Goal: Task Accomplishment & Management: Complete application form

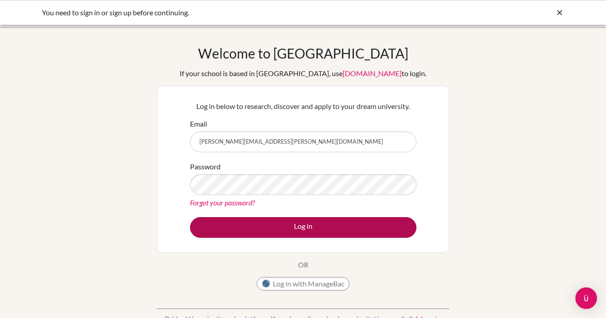
click at [358, 221] on button "Log in" at bounding box center [303, 227] width 227 height 21
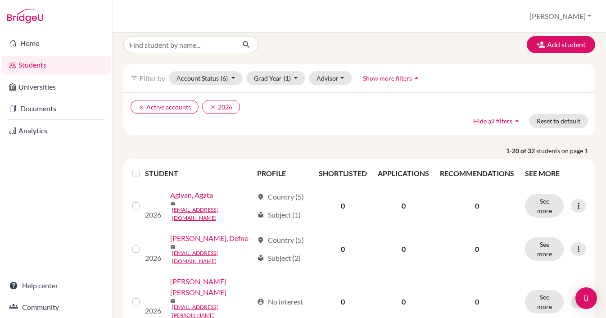
scroll to position [6, 0]
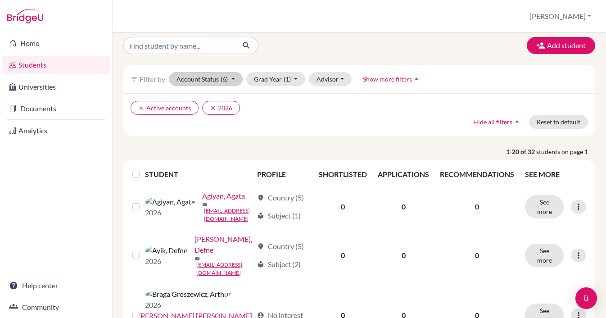
click at [234, 80] on button "Account Status (6)" at bounding box center [206, 79] width 74 height 14
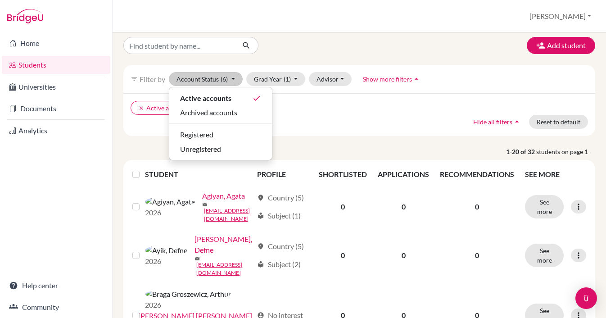
click at [232, 80] on button "Account Status (6)" at bounding box center [206, 79] width 74 height 14
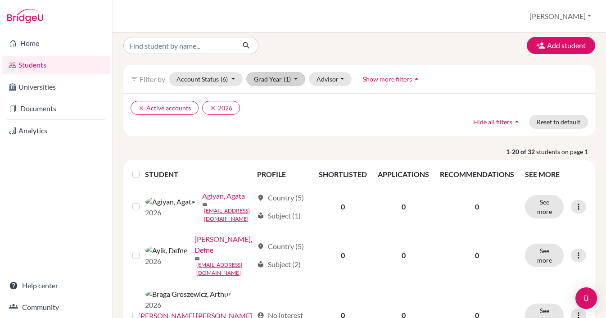
click at [299, 83] on button "Grad Year (1)" at bounding box center [275, 79] width 59 height 14
click at [319, 104] on ul "clear Active accounts clear 2026" at bounding box center [302, 108] width 343 height 14
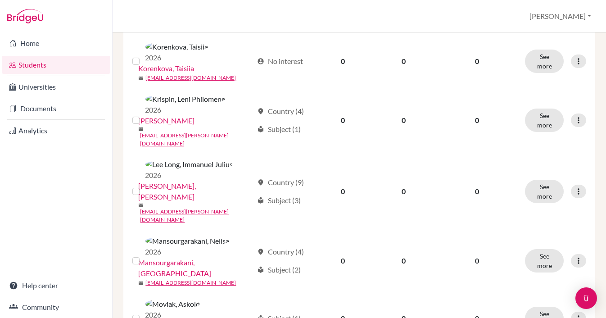
scroll to position [0, 0]
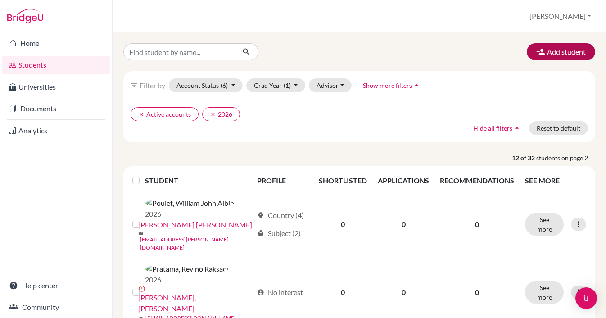
click at [556, 50] on button "Add student" at bounding box center [561, 51] width 68 height 17
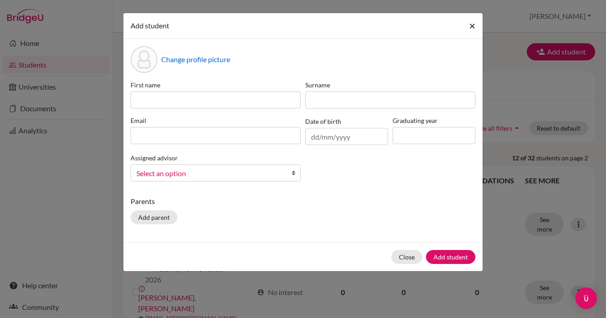
click at [473, 27] on span "×" at bounding box center [472, 25] width 6 height 13
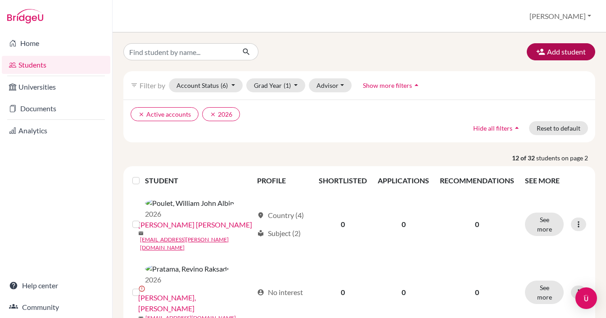
click at [565, 57] on button "Add student" at bounding box center [561, 51] width 68 height 17
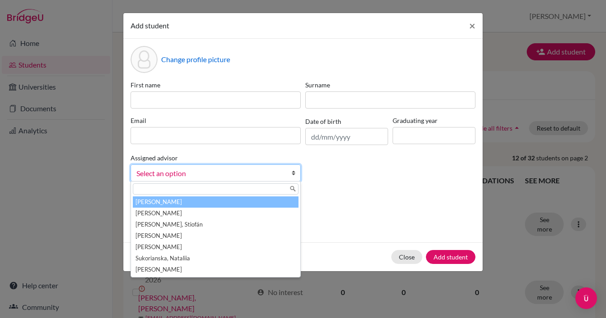
click at [222, 175] on span "Select an option" at bounding box center [209, 174] width 147 height 12
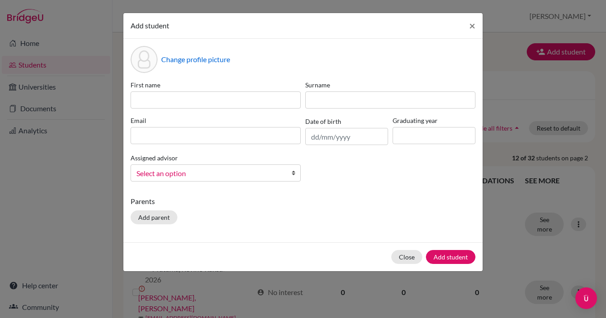
click at [222, 175] on span "Select an option" at bounding box center [209, 174] width 147 height 12
click at [308, 202] on p "Parents" at bounding box center [303, 201] width 345 height 11
click at [207, 24] on div "Add student ×" at bounding box center [302, 26] width 359 height 26
click at [472, 22] on span "×" at bounding box center [472, 25] width 6 height 13
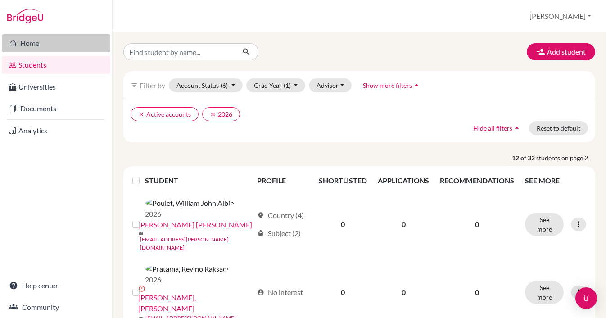
click at [25, 41] on link "Home" at bounding box center [56, 43] width 109 height 18
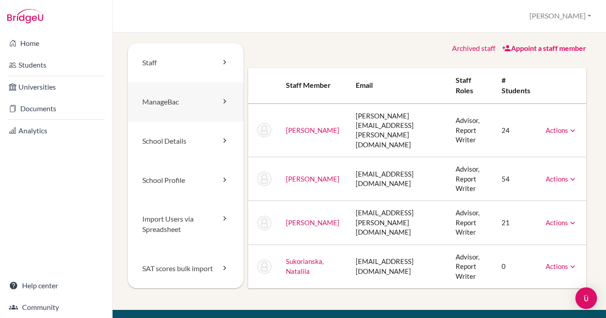
click at [208, 101] on link "ManageBac" at bounding box center [186, 101] width 116 height 39
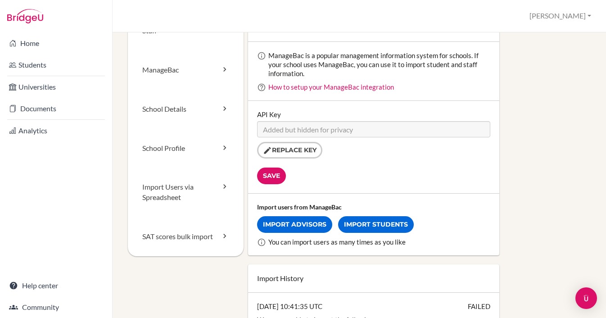
scroll to position [42, 0]
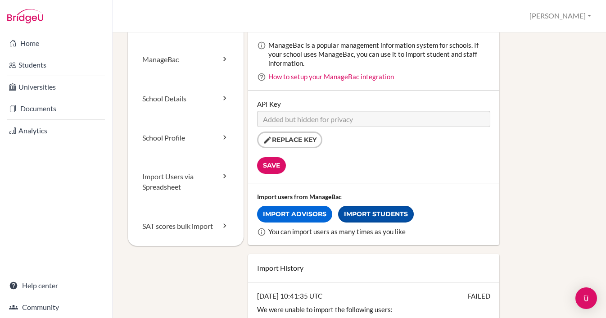
click at [375, 216] on link "Import Students" at bounding box center [376, 214] width 76 height 17
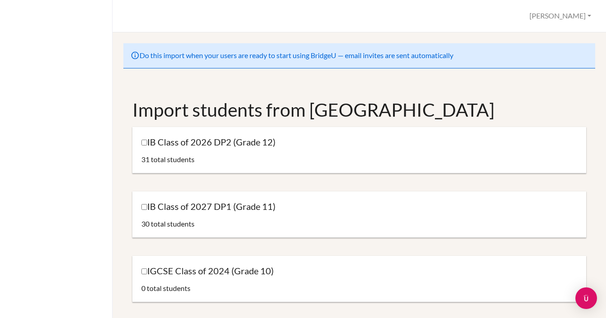
click at [146, 206] on input "IB Class of 2027 DP1 (Grade 11)" at bounding box center [144, 207] width 6 height 6
checkbox input "true"
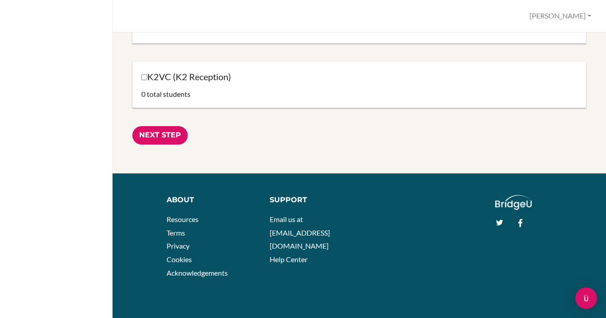
scroll to position [1482, 0]
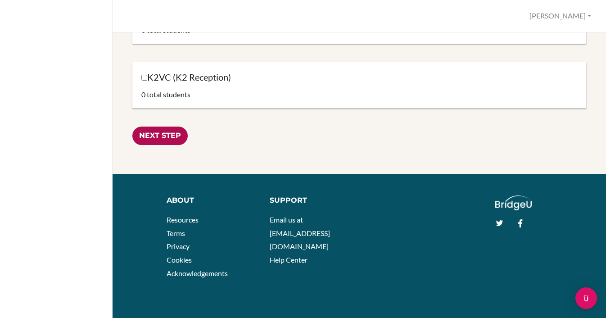
click at [155, 141] on input "Next Step" at bounding box center [159, 136] width 55 height 18
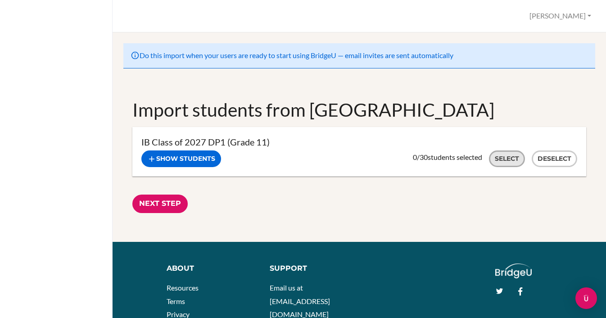
click at [512, 161] on button "Select" at bounding box center [507, 158] width 36 height 17
click at [169, 203] on input "Next Step" at bounding box center [159, 204] width 55 height 18
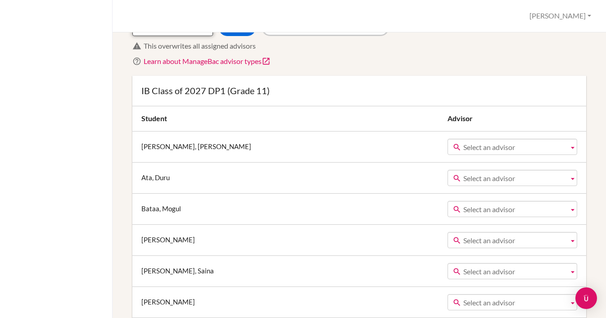
scroll to position [100, 0]
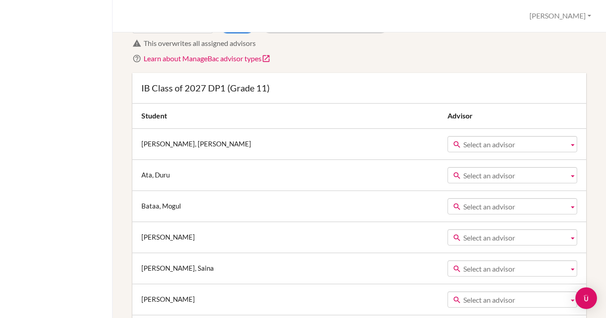
click at [477, 144] on span "Select an advisor" at bounding box center [514, 144] width 102 height 16
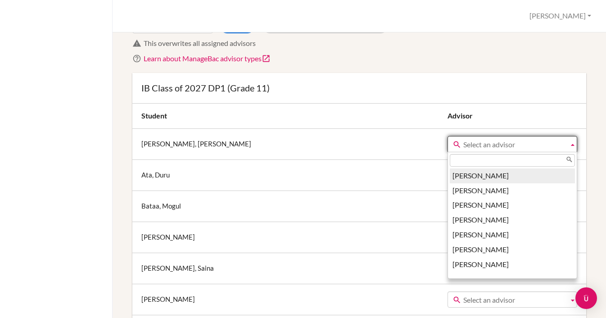
click at [477, 144] on span "Select an advisor" at bounding box center [514, 144] width 102 height 16
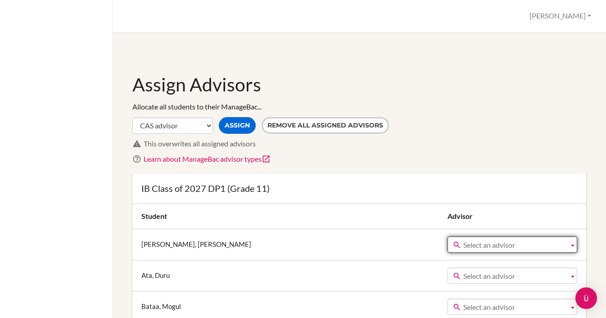
scroll to position [0, 0]
click at [231, 122] on button "Assign" at bounding box center [237, 125] width 37 height 17
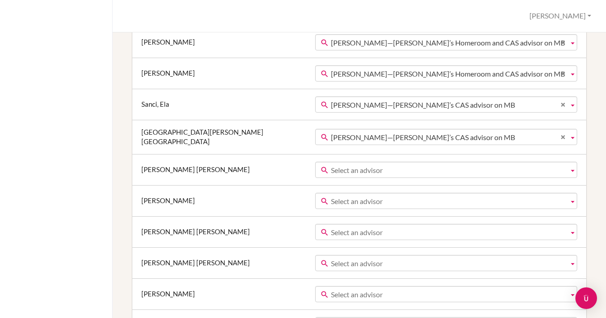
scroll to position [605, 2]
click at [376, 169] on span "Select an advisor" at bounding box center [448, 171] width 234 height 16
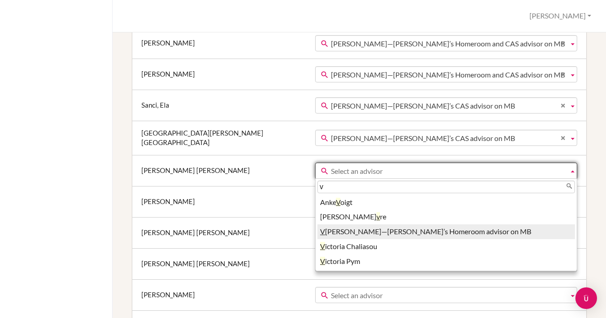
type input "v"
click at [340, 230] on li "V erena Philipp—Jayson Arun’s Homeroom advisor on MB" at bounding box center [446, 231] width 258 height 15
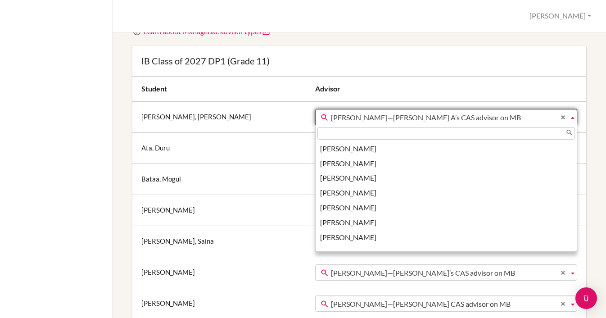
scroll to position [1679, 0]
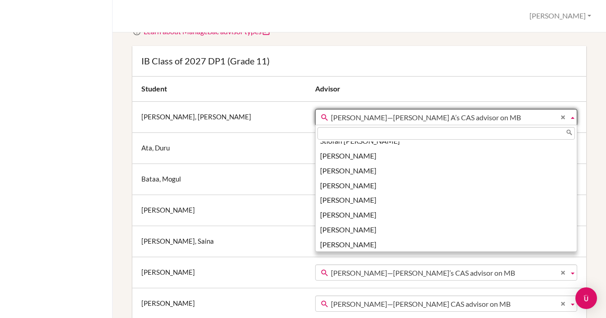
click at [340, 110] on span "Verena Philipp—Jood Mohammed A’s CAS advisor on MB" at bounding box center [448, 117] width 234 height 16
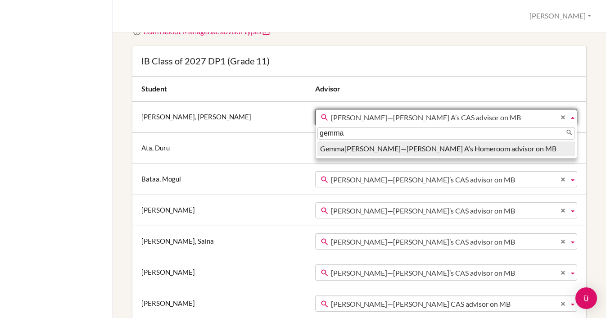
type input "gemma"
click at [317, 145] on li "Gemma Ritchie—Jood Mohammed A’s Homeroom advisor on MB" at bounding box center [446, 148] width 258 height 15
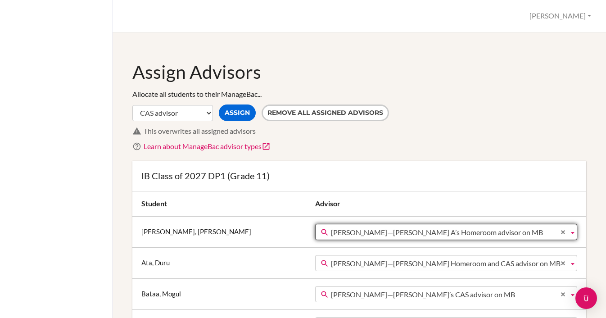
scroll to position [12, 0]
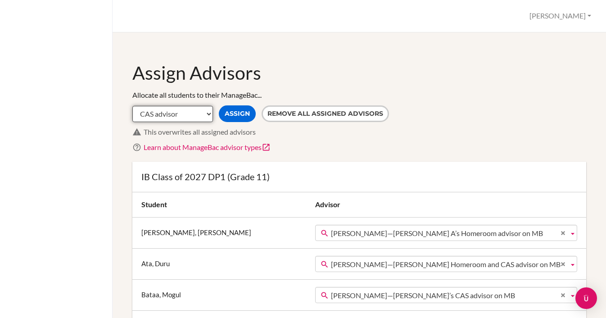
select select "Homeroom"
click at [232, 116] on button "Assign" at bounding box center [237, 113] width 37 height 17
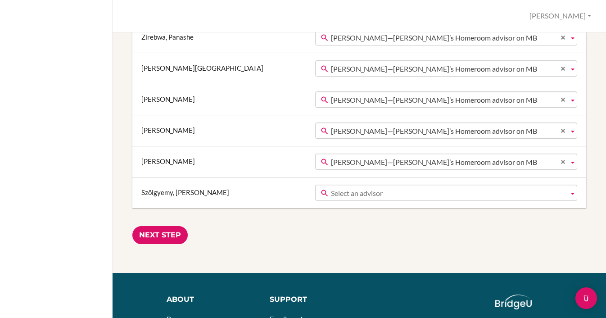
scroll to position [966, 0]
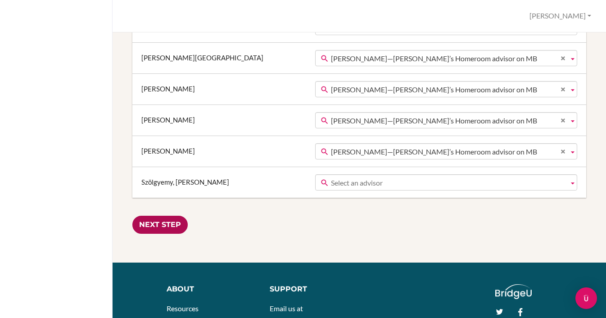
click at [161, 216] on input "Next Step" at bounding box center [159, 225] width 55 height 18
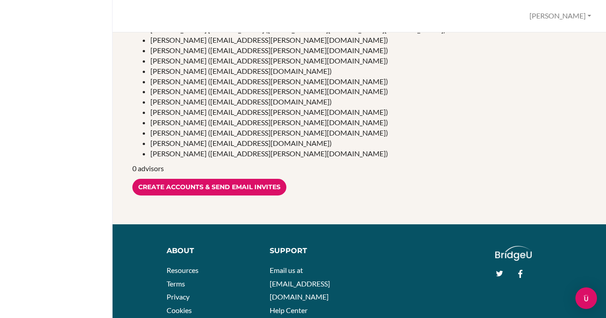
scroll to position [301, 0]
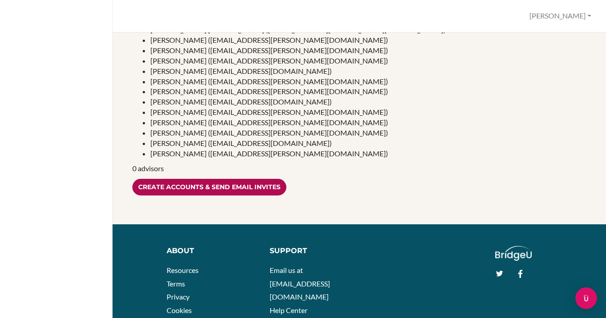
click at [222, 179] on input "Create accounts & send email invites" at bounding box center [209, 187] width 154 height 17
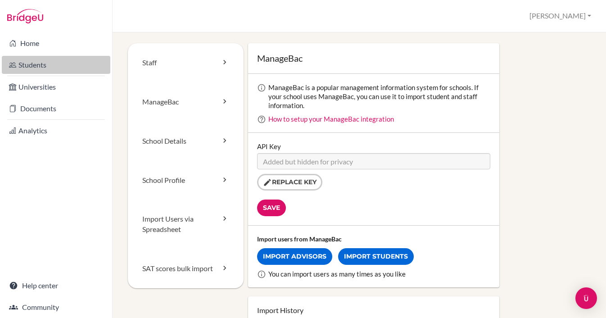
click at [33, 65] on link "Students" at bounding box center [56, 65] width 109 height 18
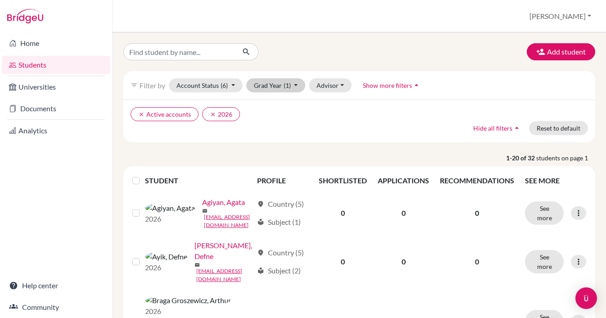
click at [294, 83] on button "Grad Year (1)" at bounding box center [275, 85] width 59 height 14
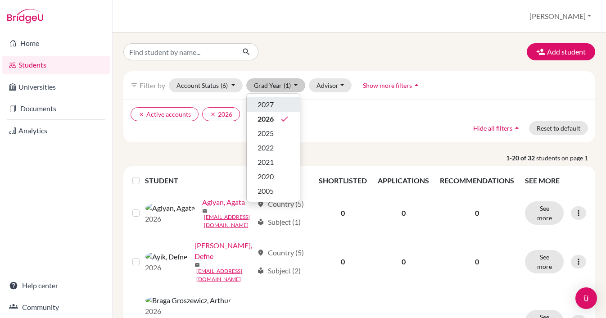
click at [273, 105] on span "2027" at bounding box center [266, 104] width 16 height 11
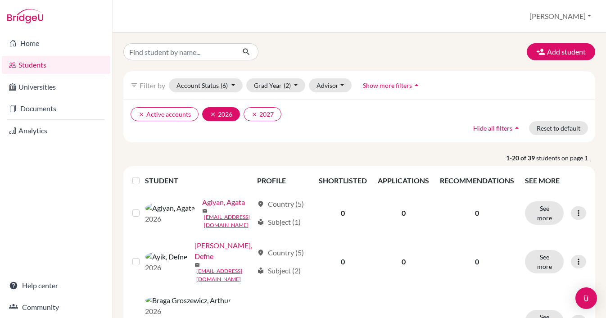
click at [212, 113] on icon "clear" at bounding box center [213, 114] width 6 height 6
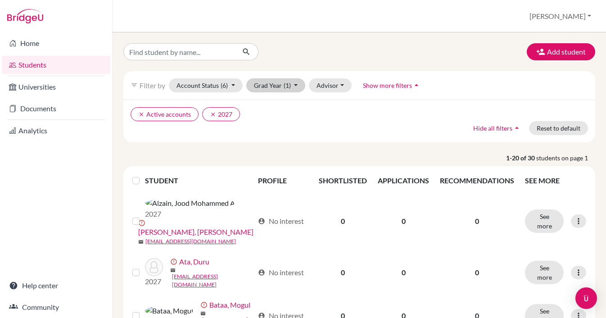
click at [300, 84] on button "Grad Year (1)" at bounding box center [275, 85] width 59 height 14
click at [367, 117] on ul "clear Active accounts clear 2027" at bounding box center [302, 114] width 343 height 14
click at [563, 54] on button "Add student" at bounding box center [561, 51] width 68 height 17
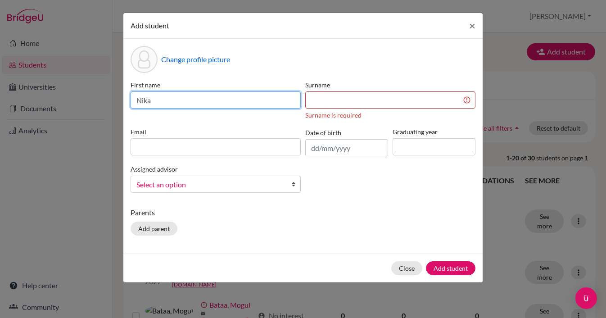
type input "Nika"
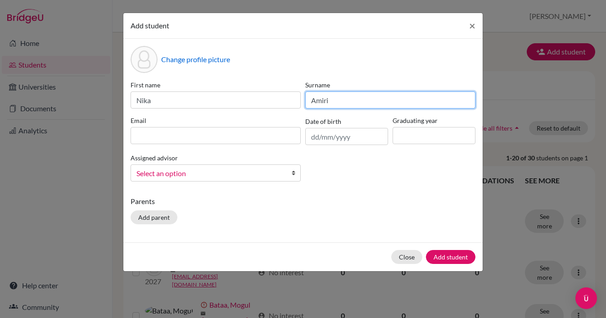
type input "Amiri"
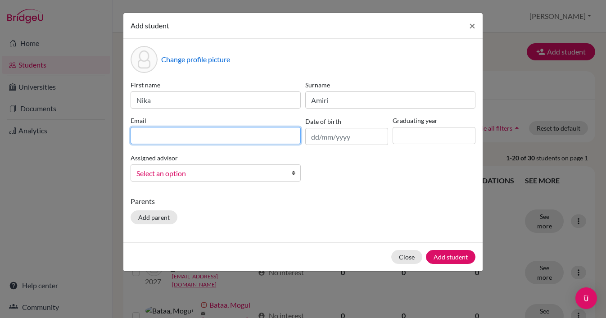
paste input "[EMAIL_ADDRESS][DOMAIN_NAME]"
type input "[EMAIL_ADDRESS][DOMAIN_NAME]"
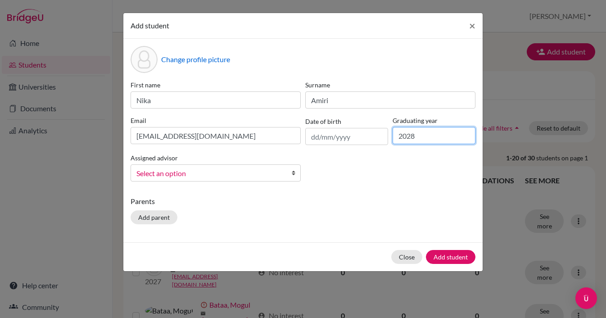
type input "2028"
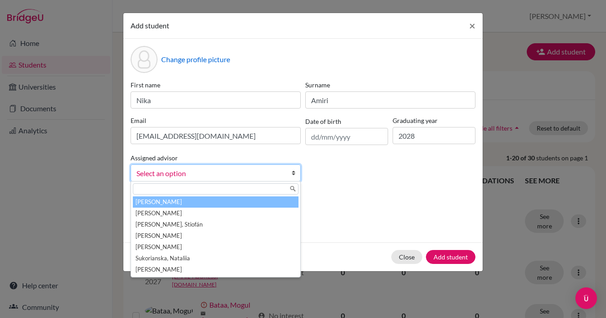
click at [278, 180] on link "Select an option" at bounding box center [216, 172] width 170 height 17
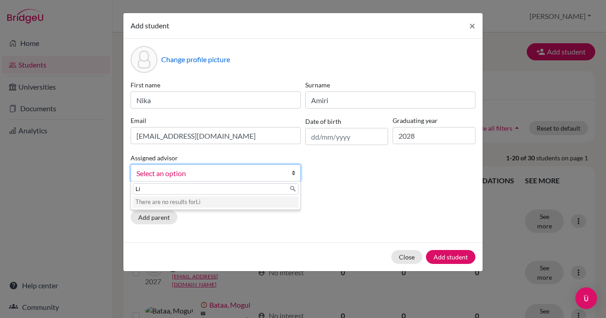
type input "L"
type input "Marita Lintfert"
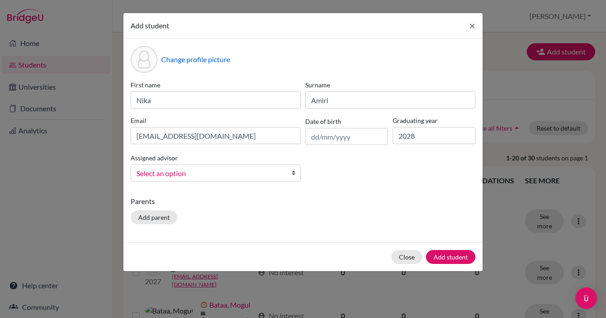
click at [229, 230] on div "Change profile picture First name Nika Surname Amiri Email s-nika.amiri@berlinb…" at bounding box center [302, 141] width 359 height 204
click at [289, 180] on link "Select an option" at bounding box center [216, 172] width 170 height 17
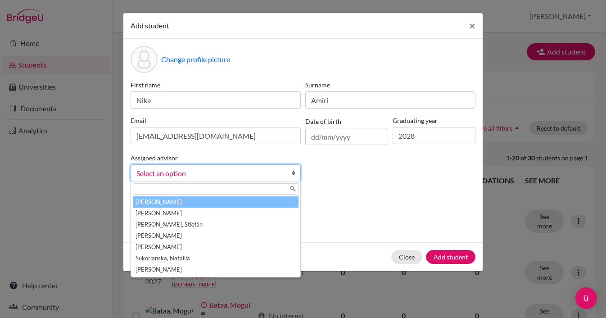
click at [351, 182] on div "First name Nika Surname Amiri Email s-nika.amiri@berlinbritishschool.de Date of…" at bounding box center [302, 134] width 349 height 109
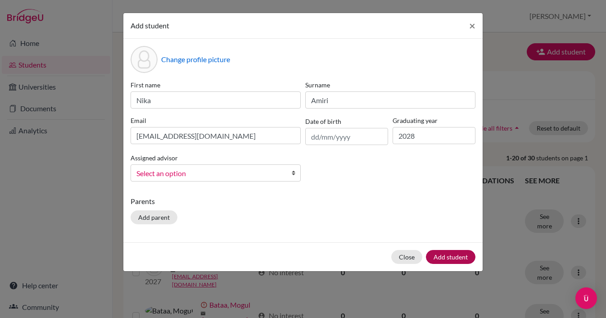
click at [454, 257] on button "Add student" at bounding box center [451, 257] width 50 height 14
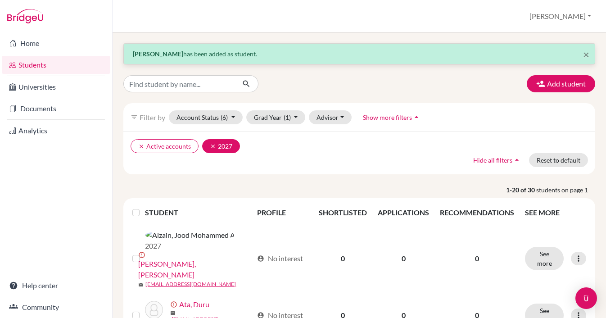
click at [212, 148] on icon "clear" at bounding box center [213, 146] width 6 height 6
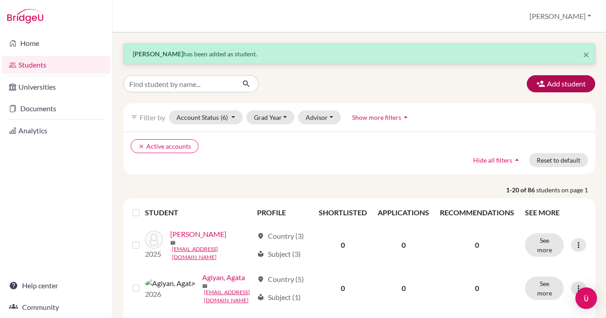
click at [569, 83] on button "Add student" at bounding box center [561, 83] width 68 height 17
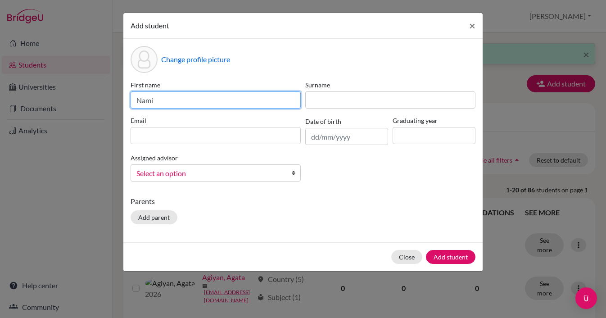
type input "Nami"
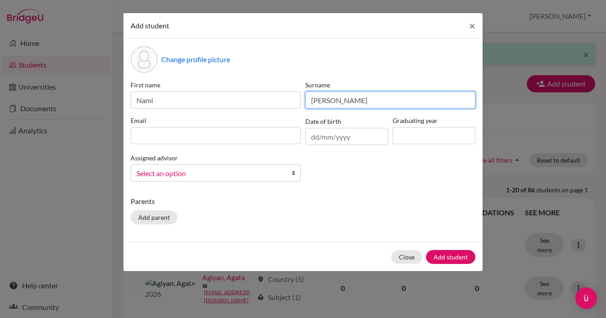
type input "Biermann"
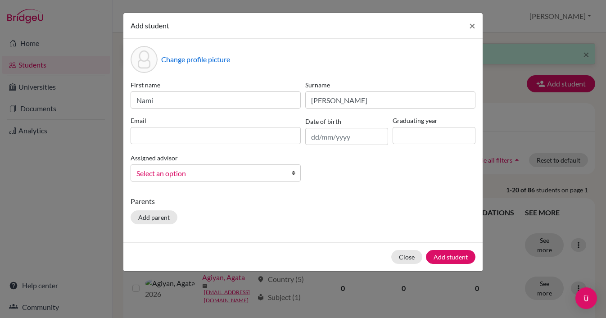
click at [514, 30] on div "Add student × Change profile picture First name Nami Surname Biermann Email Dat…" at bounding box center [303, 159] width 606 height 318
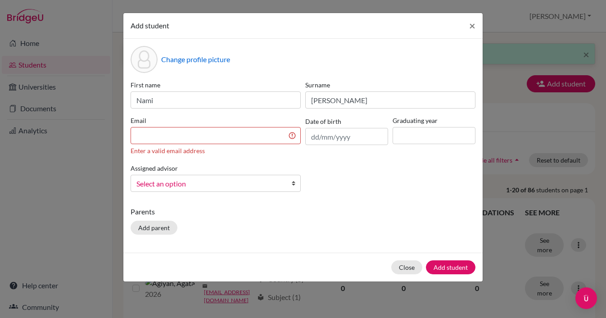
click at [521, 25] on div "Add student × Change profile picture First name Nami Surname Biermann Email Ent…" at bounding box center [303, 159] width 606 height 318
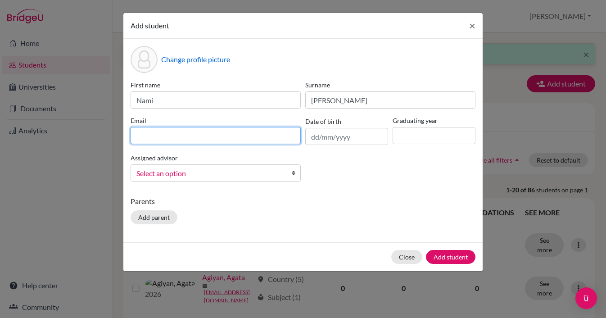
click at [213, 132] on input at bounding box center [216, 135] width 170 height 17
paste input "[EMAIL_ADDRESS][PERSON_NAME][DOMAIN_NAME]"
type input "[EMAIL_ADDRESS][PERSON_NAME][DOMAIN_NAME]"
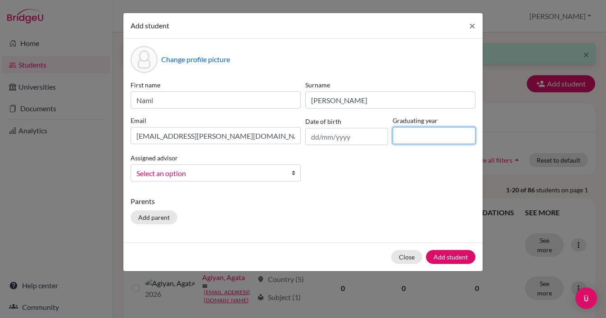
click at [426, 134] on input at bounding box center [434, 135] width 83 height 17
type input "2028"
click at [451, 255] on button "Add student" at bounding box center [451, 257] width 50 height 14
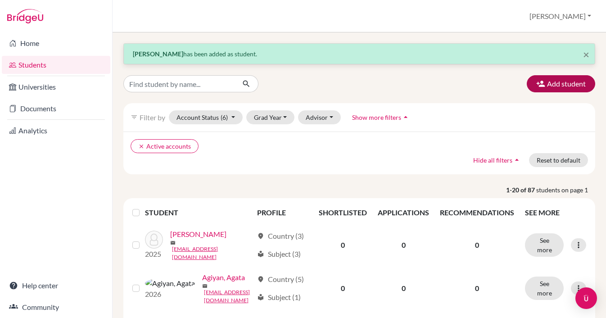
click at [579, 86] on button "Add student" at bounding box center [561, 83] width 68 height 17
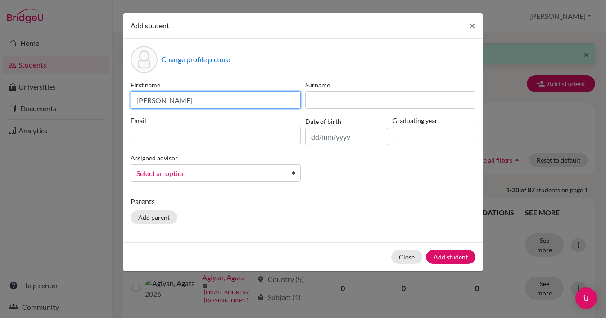
type input "Deichmann"
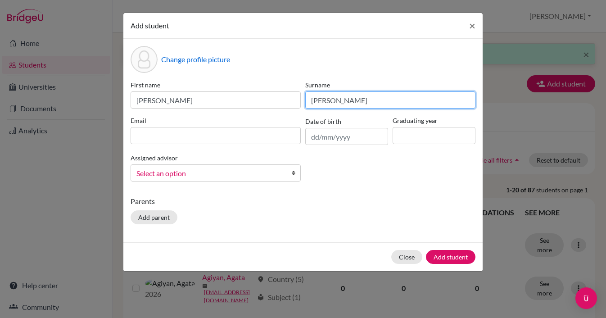
type input "Jona"
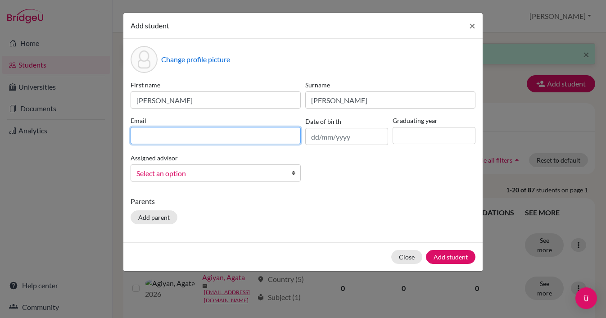
paste input "[EMAIL_ADDRESS][DOMAIN_NAME]"
type input "[EMAIL_ADDRESS][DOMAIN_NAME]"
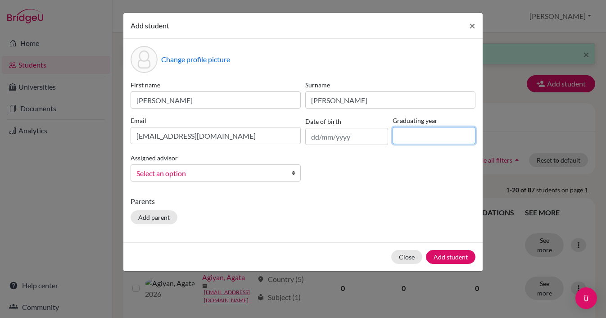
click at [423, 132] on input at bounding box center [434, 135] width 83 height 17
type input "2028"
click at [451, 253] on button "Add student" at bounding box center [451, 257] width 50 height 14
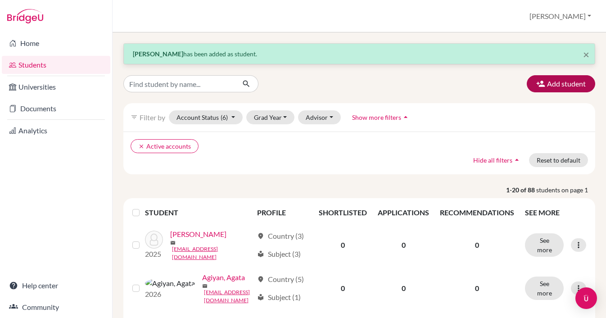
click at [550, 85] on button "Add student" at bounding box center [561, 83] width 68 height 17
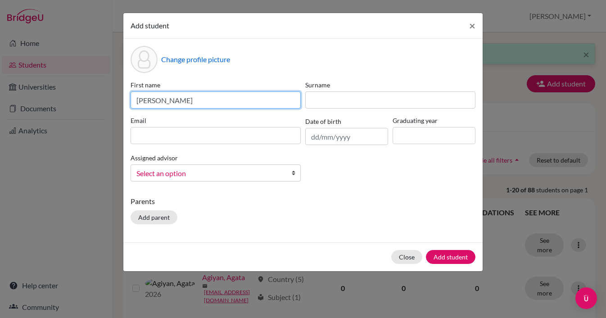
type input "David"
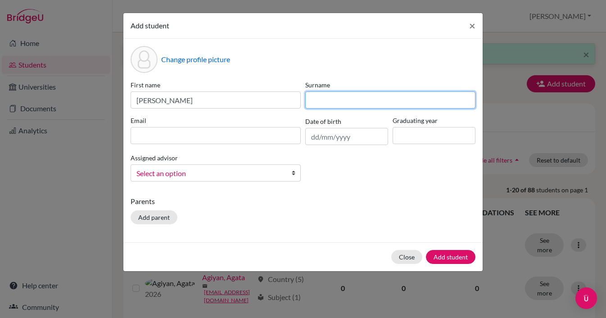
type input "r"
type input "Freymuth"
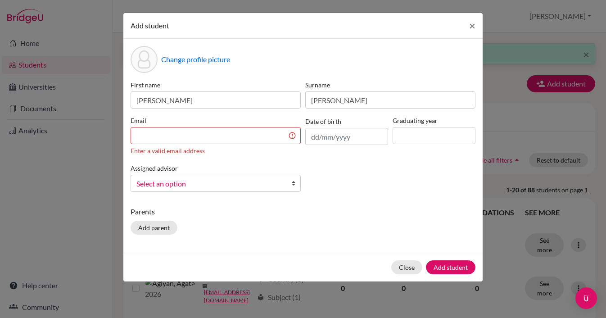
click at [273, 0] on div "Add student × Change profile picture First name David Surname Freymuth Email En…" at bounding box center [303, 159] width 606 height 318
click at [172, 136] on input at bounding box center [216, 135] width 170 height 17
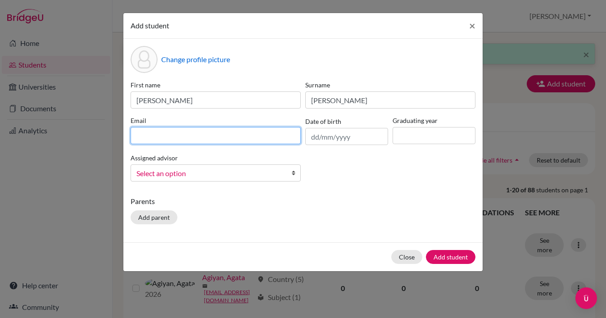
paste input "[EMAIL_ADDRESS][PERSON_NAME][PERSON_NAME][DOMAIN_NAME]"
type input "[EMAIL_ADDRESS][PERSON_NAME][PERSON_NAME][DOMAIN_NAME]"
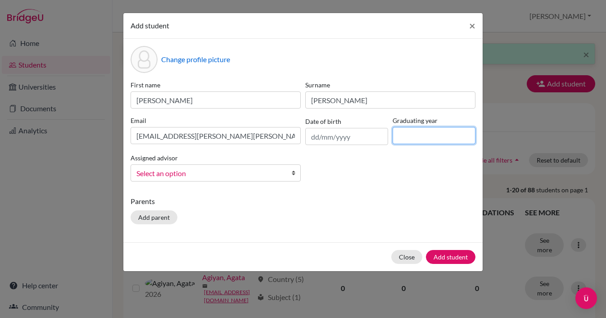
click at [415, 136] on input at bounding box center [434, 135] width 83 height 17
type input "2028"
click at [455, 256] on button "Add student" at bounding box center [451, 257] width 50 height 14
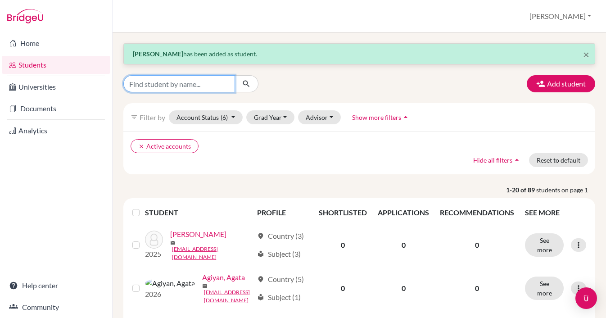
click at [154, 87] on input "Find student by name..." at bounding box center [179, 83] width 112 height 17
type input "nika"
click at [246, 84] on button "submit" at bounding box center [247, 83] width 24 height 17
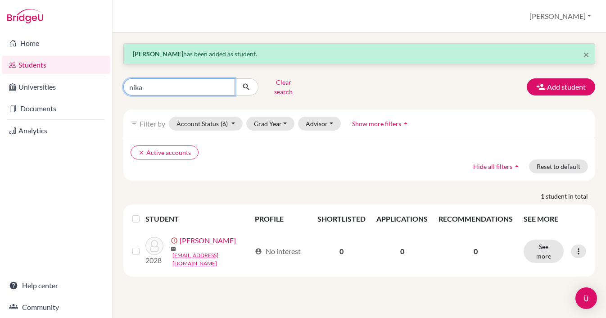
click at [165, 88] on input "nika" at bounding box center [179, 86] width 112 height 17
type input "n"
type input "nami"
click at [246, 84] on button "submit" at bounding box center [247, 86] width 24 height 17
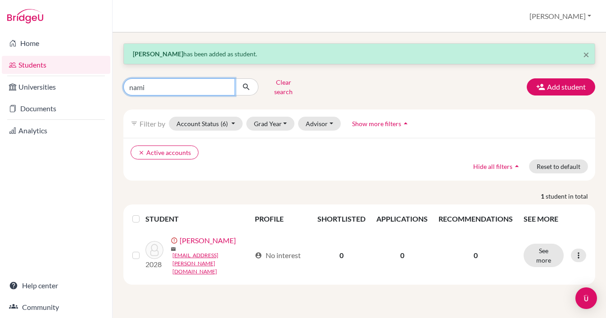
click at [165, 80] on input "nami" at bounding box center [179, 86] width 112 height 17
type input "n"
type input "jona"
click at [246, 84] on button "submit" at bounding box center [247, 86] width 24 height 17
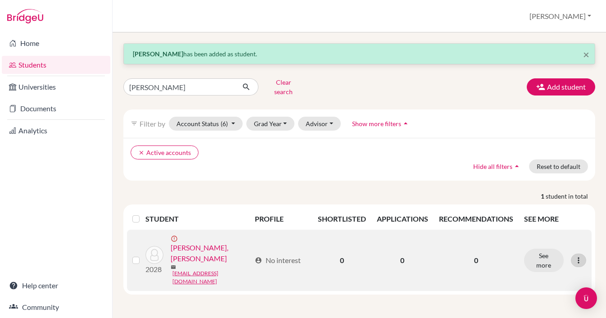
click at [583, 256] on icon at bounding box center [578, 260] width 9 height 9
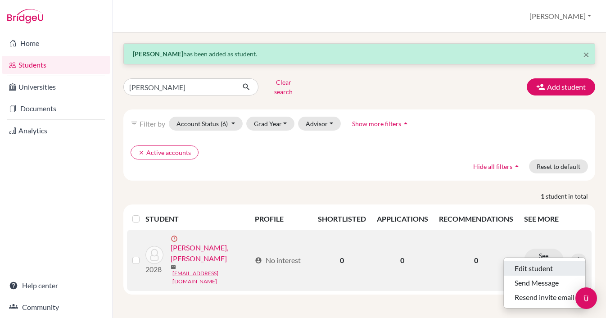
click at [542, 261] on button "Edit student" at bounding box center [545, 268] width 82 height 14
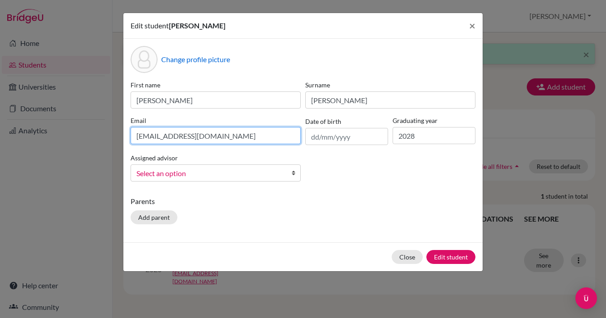
click at [215, 140] on input "[EMAIL_ADDRESS][DOMAIN_NAME]" at bounding box center [216, 135] width 170 height 17
paste input
type input "s-j.d@berlinbritishschool.de"
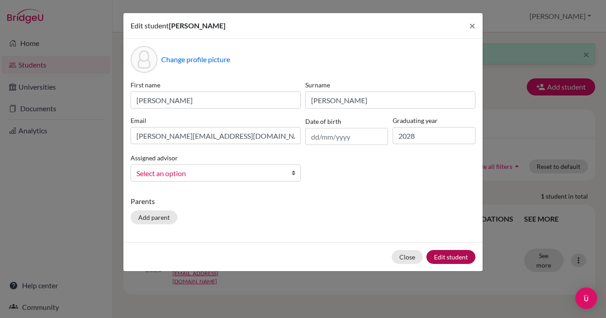
click at [459, 257] on button "Edit student" at bounding box center [450, 257] width 49 height 14
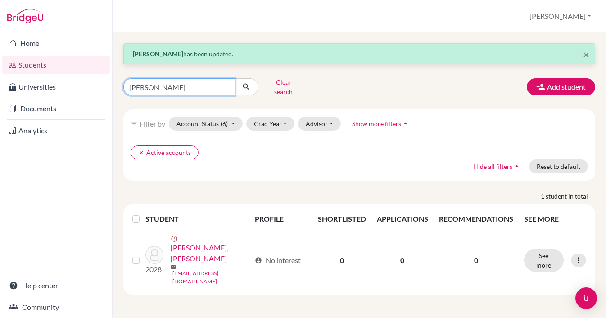
click at [159, 86] on input "jona" at bounding box center [179, 86] width 112 height 17
type input "freymuth"
click at [246, 84] on button "submit" at bounding box center [247, 86] width 24 height 17
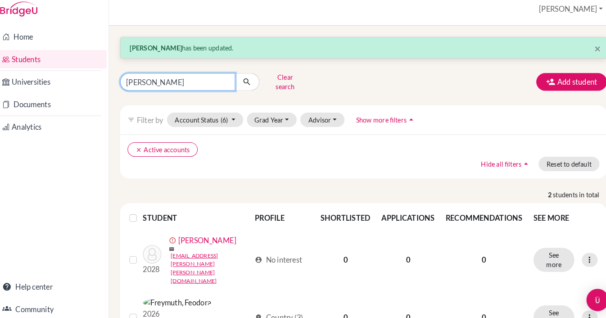
click at [210, 79] on input "freymuth" at bounding box center [179, 86] width 112 height 17
click at [215, 78] on input "freymuth" at bounding box center [179, 86] width 112 height 17
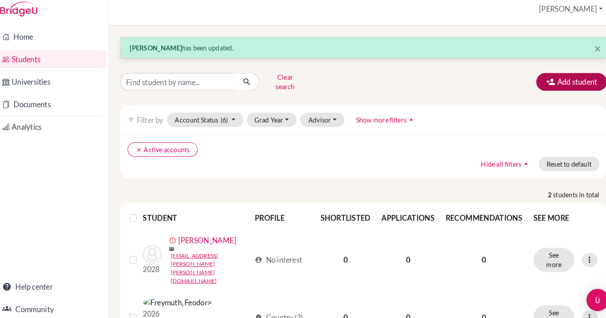
click at [555, 78] on button "Add student" at bounding box center [561, 86] width 68 height 17
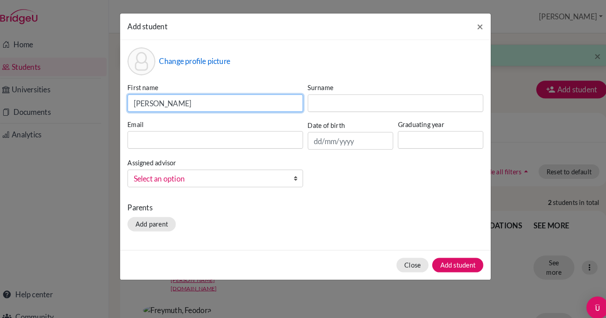
type input "Thomas"
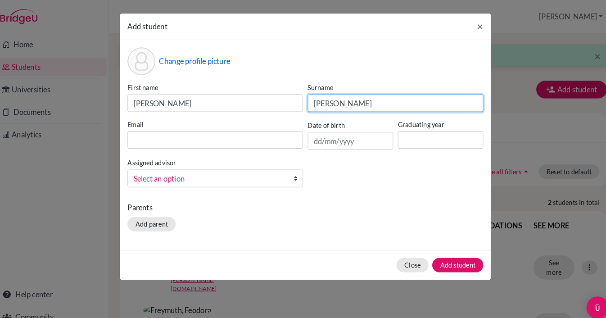
type input "Hester"
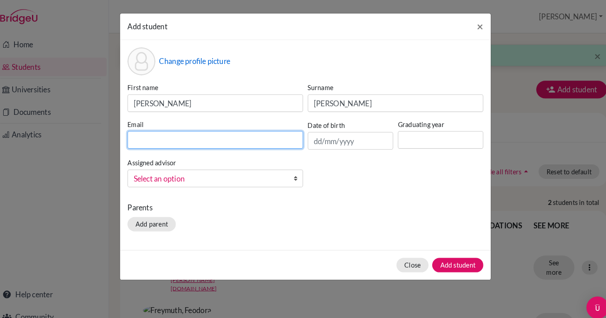
paste input "[EMAIL_ADDRESS][PERSON_NAME][PERSON_NAME][DOMAIN_NAME]"
type input "[EMAIL_ADDRESS][PERSON_NAME][PERSON_NAME][DOMAIN_NAME]"
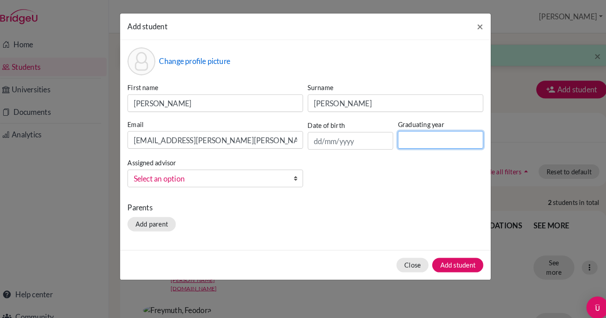
click at [417, 138] on input at bounding box center [434, 135] width 83 height 17
type input "2028"
click at [443, 258] on button "Add student" at bounding box center [451, 257] width 50 height 14
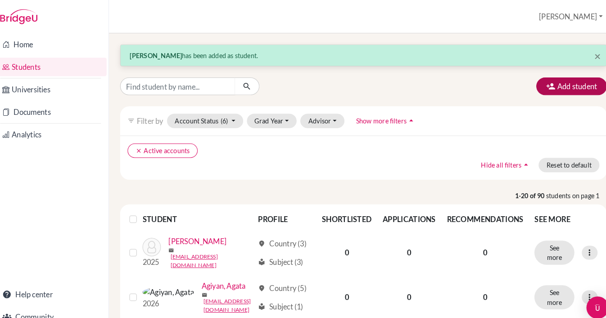
click at [560, 84] on button "Add student" at bounding box center [561, 83] width 68 height 17
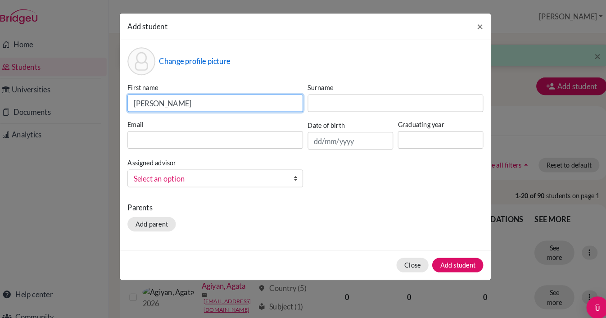
type input "Anna"
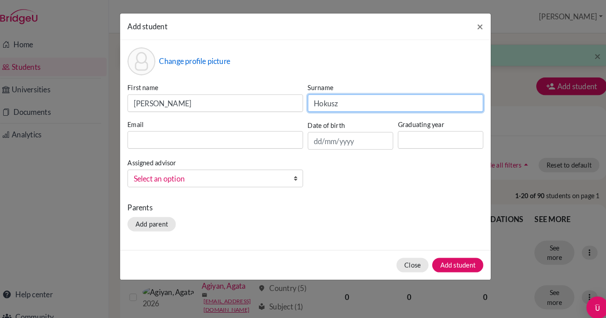
type input "Hokusz"
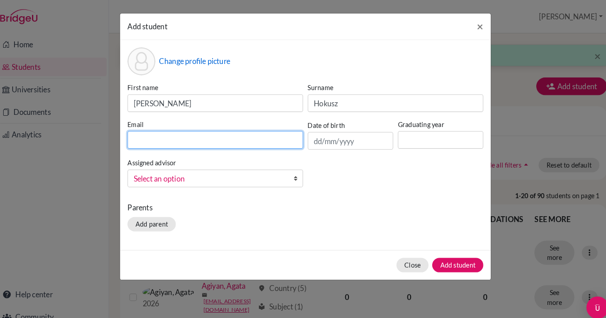
paste input "[EMAIL_ADDRESS][PERSON_NAME][DOMAIN_NAME]"
type input "[EMAIL_ADDRESS][PERSON_NAME][DOMAIN_NAME]"
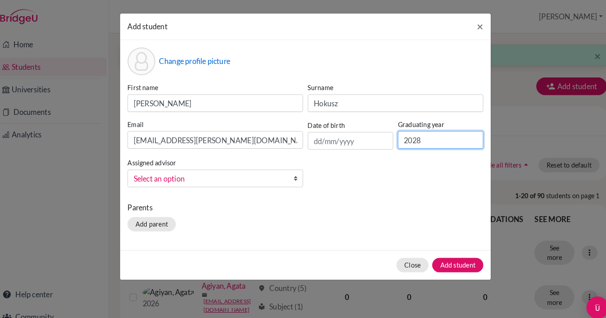
type input "2028"
click at [443, 256] on button "Add student" at bounding box center [451, 257] width 50 height 14
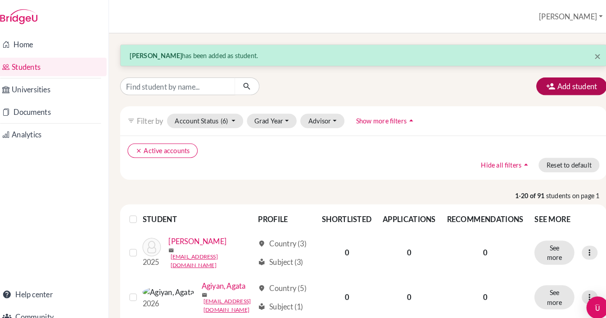
click at [558, 85] on button "Add student" at bounding box center [561, 83] width 68 height 17
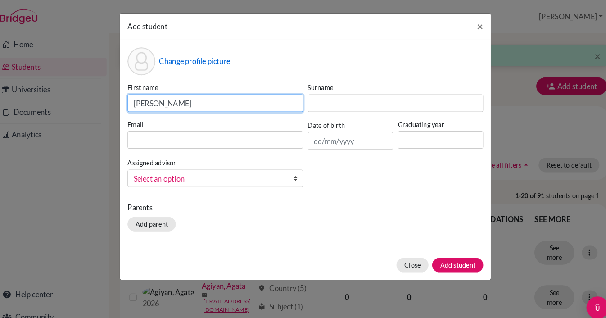
type input "Brianna"
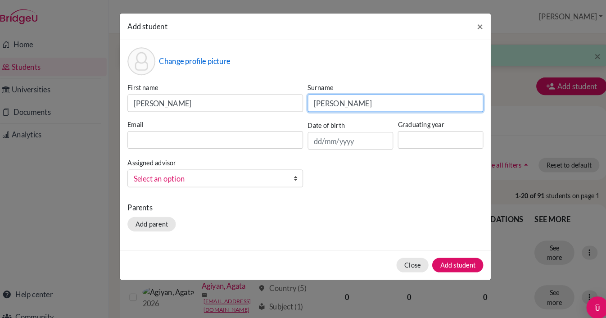
type input "Jacobs"
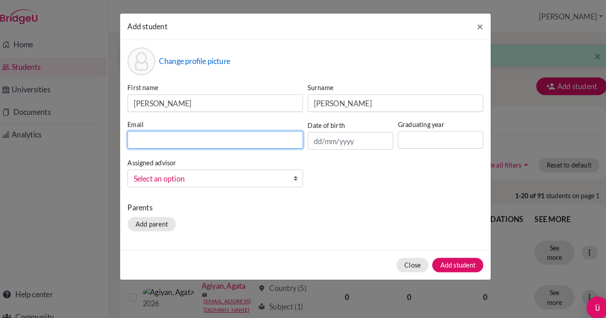
paste input "[EMAIL_ADDRESS][PERSON_NAME][DOMAIN_NAME]"
type input "[EMAIL_ADDRESS][PERSON_NAME][DOMAIN_NAME]"
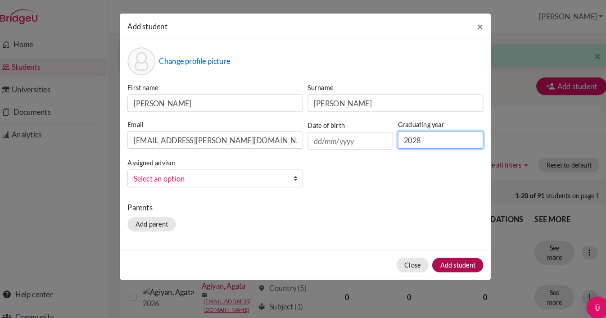
type input "2028"
click at [448, 254] on button "Add student" at bounding box center [451, 257] width 50 height 14
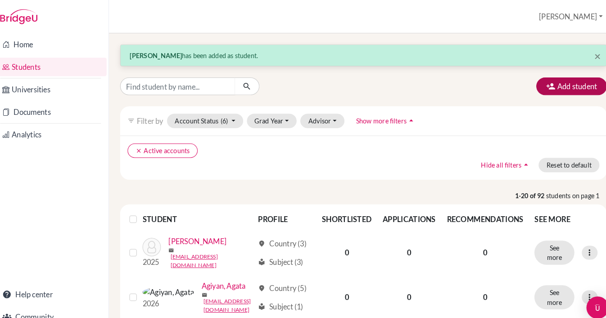
click at [551, 82] on button "Add student" at bounding box center [561, 83] width 68 height 17
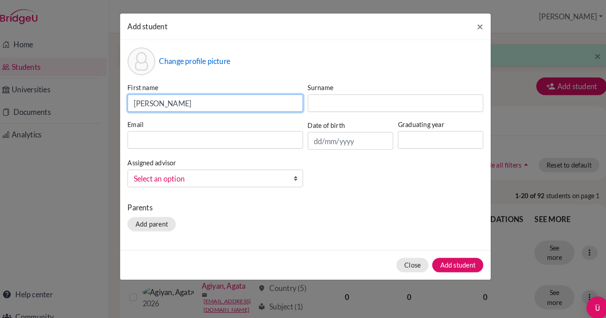
type input "Aida"
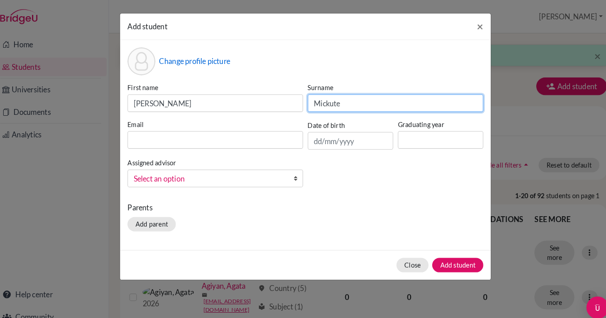
type input "Mickute"
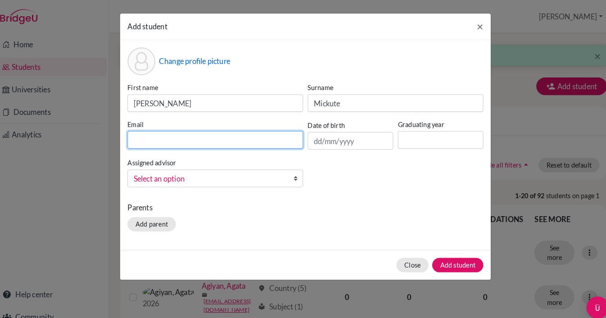
paste input "[EMAIL_ADDRESS][PERSON_NAME][DOMAIN_NAME]"
type input "[EMAIL_ADDRESS][PERSON_NAME][DOMAIN_NAME]"
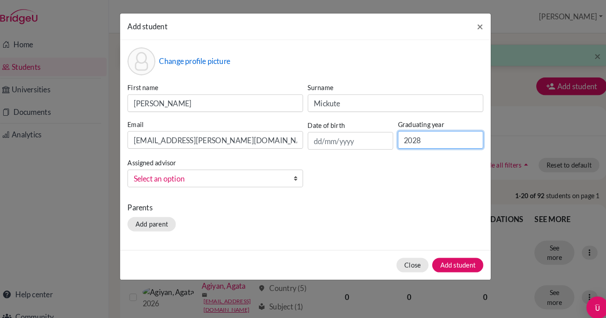
type input "2028"
click at [458, 254] on button "Add student" at bounding box center [451, 257] width 50 height 14
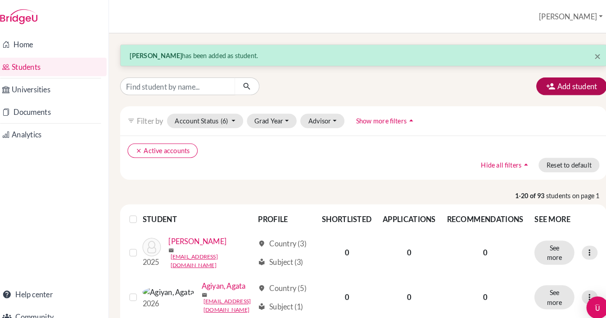
click at [555, 82] on button "Add student" at bounding box center [561, 83] width 68 height 17
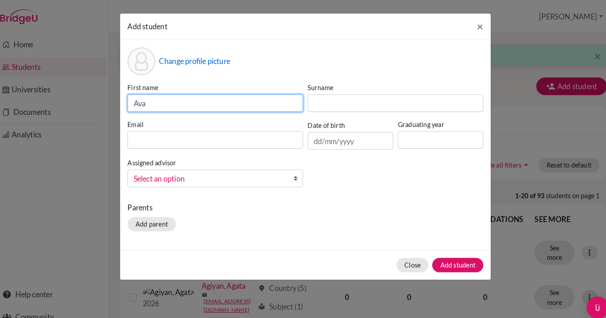
type input "Ava"
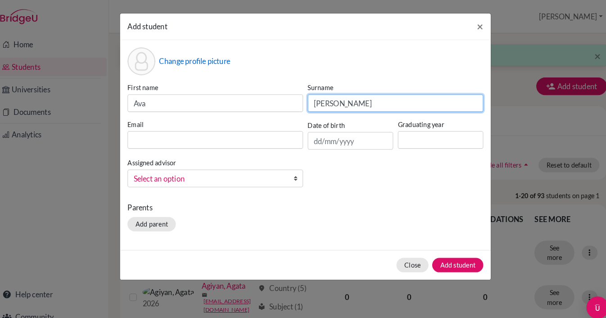
type input "Müller"
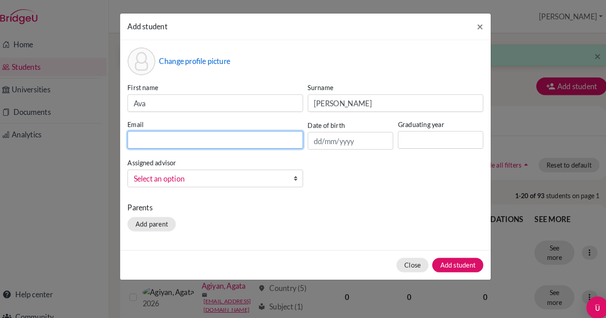
paste input "[EMAIL_ADDRESS][DOMAIN_NAME]"
type input "[EMAIL_ADDRESS][DOMAIN_NAME]"
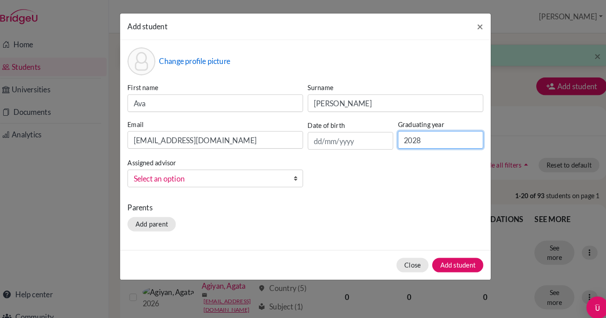
type input "2028"
click at [441, 258] on button "Add student" at bounding box center [451, 257] width 50 height 14
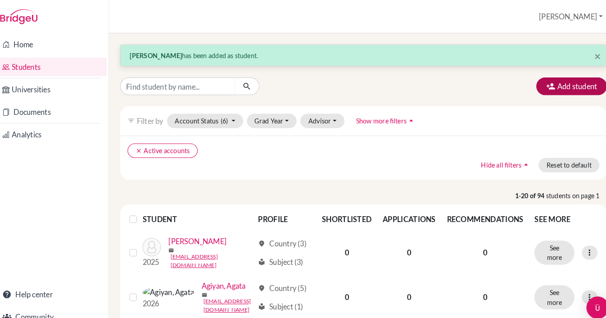
click at [561, 78] on button "Add student" at bounding box center [561, 83] width 68 height 17
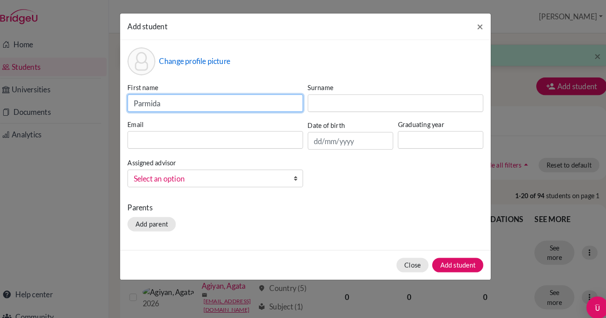
type input "Parmida"
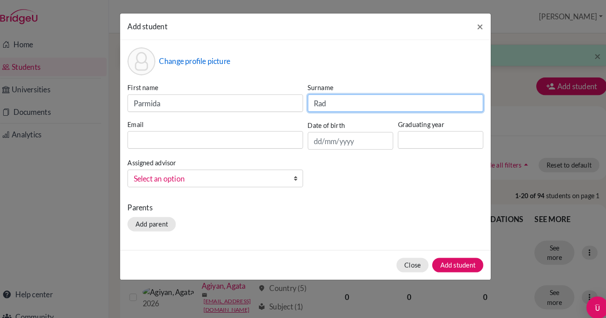
type input "Rad"
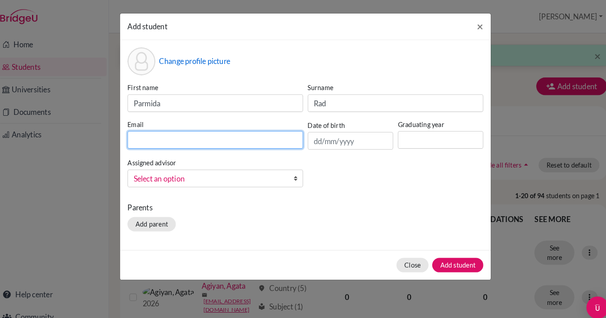
paste input "s-parmida.rad@berlinbritishschool.de"
type input "s-parmida.rad@berlinbritishschool.de"
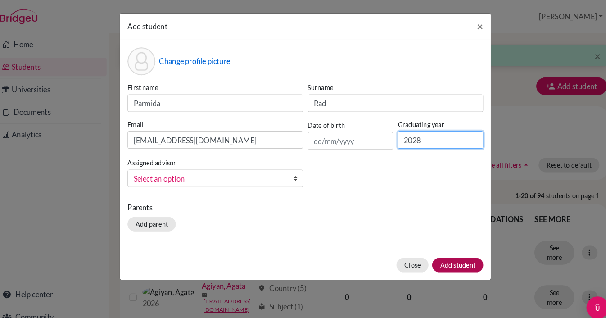
type input "2028"
click at [431, 258] on button "Add student" at bounding box center [451, 257] width 50 height 14
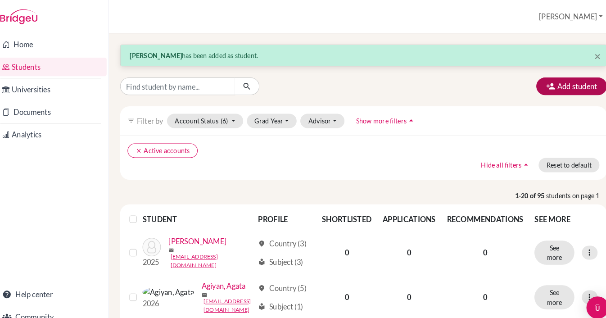
click at [559, 88] on button "Add student" at bounding box center [561, 83] width 68 height 17
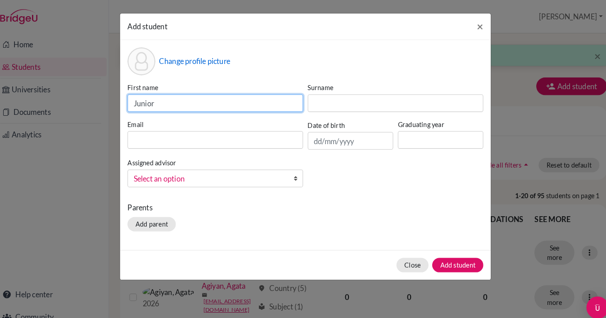
type input "Junior"
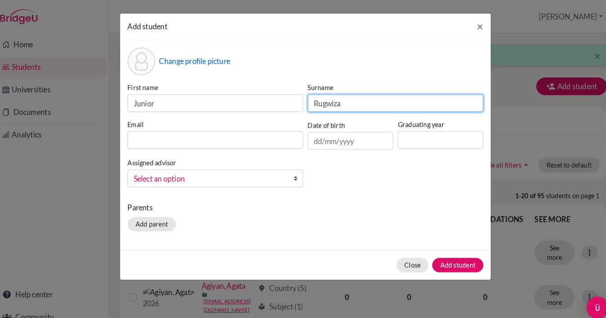
type input "Rugwiza"
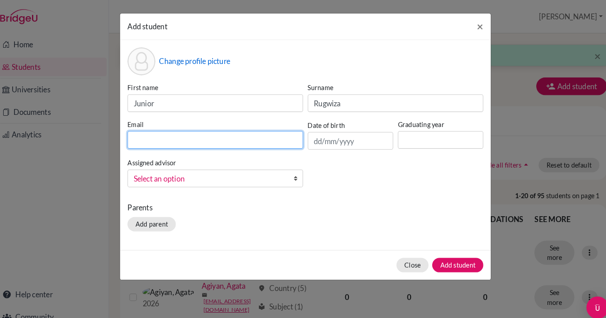
paste input "s-junior.rugwiza@berlinbritishschool.de"
type input "s-junior.rugwiza@berlinbritishschool.de"
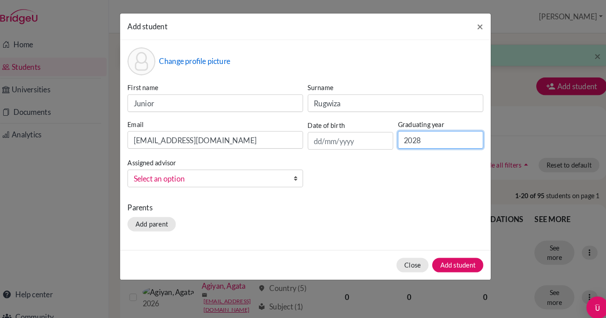
type input "2028"
click at [445, 258] on button "Add student" at bounding box center [451, 257] width 50 height 14
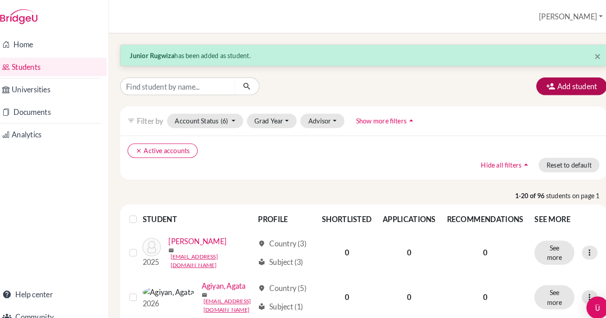
click at [559, 82] on button "Add student" at bounding box center [561, 83] width 68 height 17
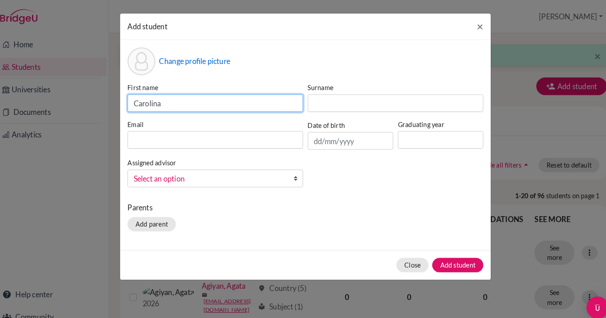
type input "Carolina"
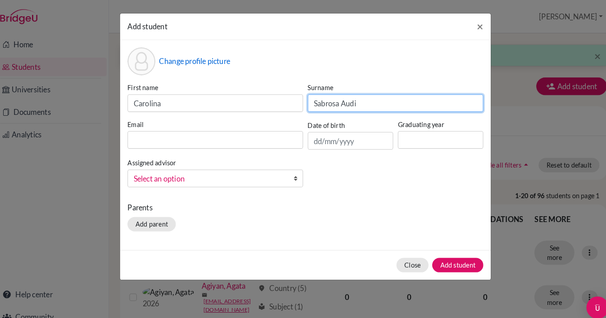
type input "Sabrosa Audi"
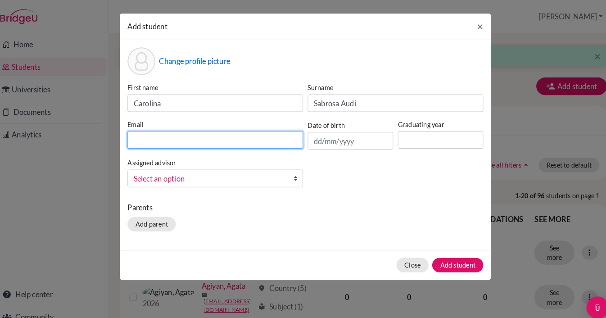
paste input "s-carolina.s@berlinbritishschool.de"
type input "s-carolina.s@berlinbritishschool.de"
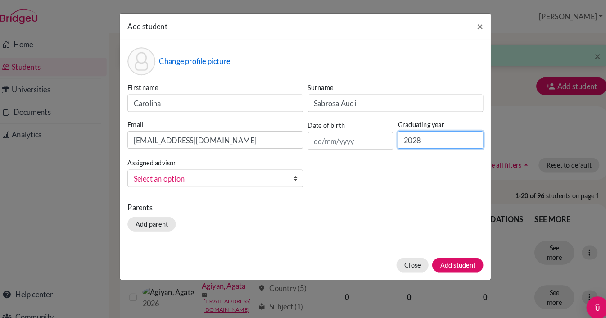
type input "2028"
click at [447, 256] on button "Add student" at bounding box center [451, 257] width 50 height 14
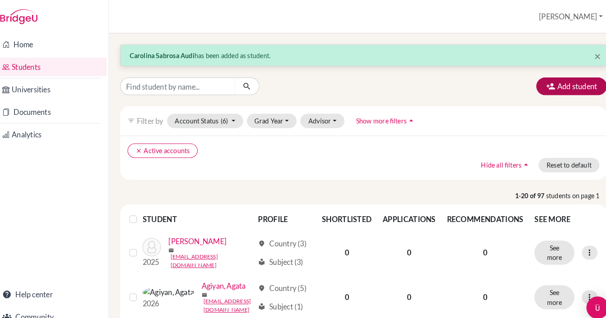
click at [582, 77] on button "Add student" at bounding box center [561, 83] width 68 height 17
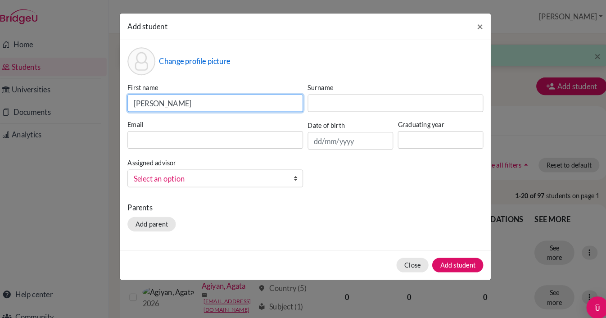
type input "Lorenz"
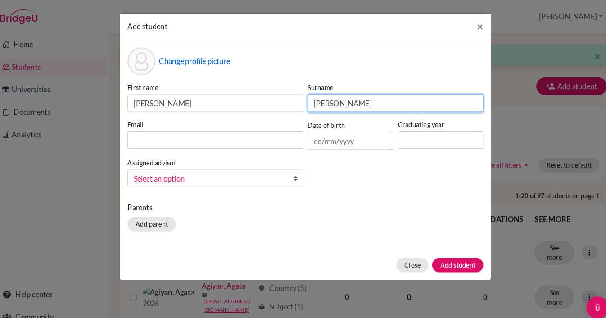
type input "Schmidt"
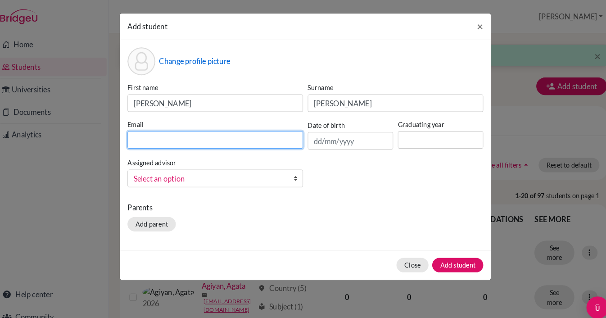
paste input "s-lorenz.schmidt@berlinbritishschool.de"
type input "s-lorenz.schmidt@berlinbritishschool.de"
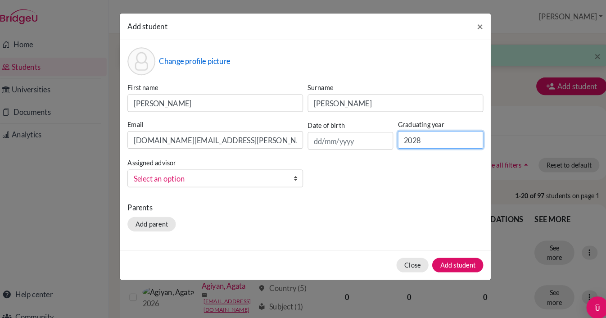
type input "2028"
click at [443, 258] on button "Add student" at bounding box center [451, 257] width 50 height 14
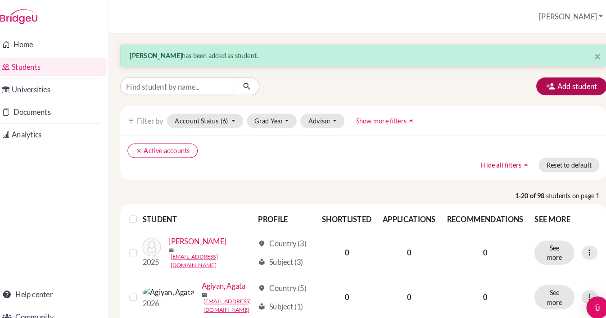
click at [549, 86] on button "Add student" at bounding box center [561, 83] width 68 height 17
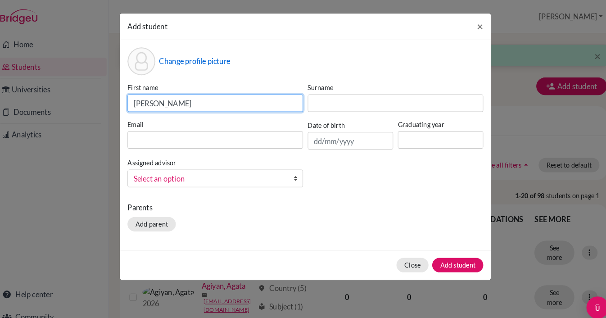
type input "Charlie"
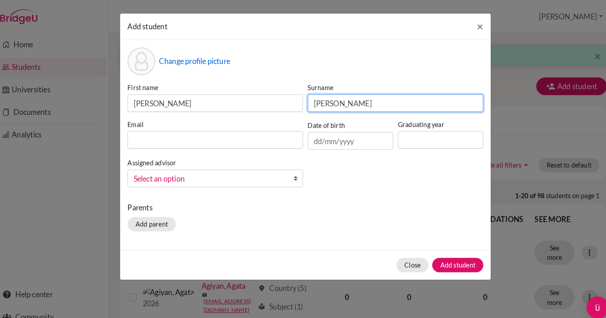
type input "Schultze-Melling"
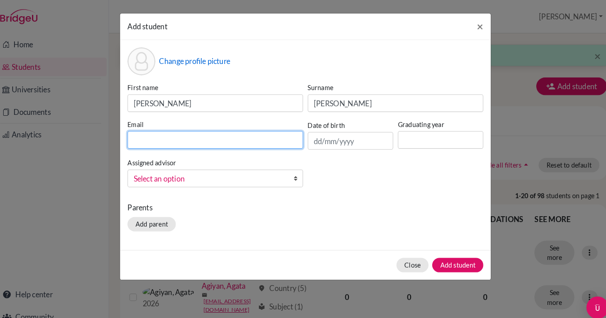
click at [185, 135] on input at bounding box center [216, 135] width 170 height 17
paste input "s-charlie.melling@berlinbritishschool.de"
type input "s-charlie.melling@berlinbritishschool.de"
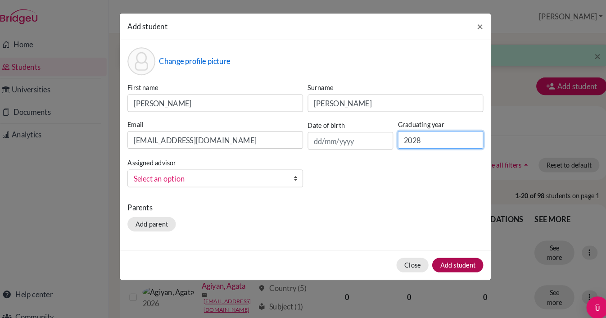
type input "2028"
click at [437, 258] on button "Add student" at bounding box center [451, 257] width 50 height 14
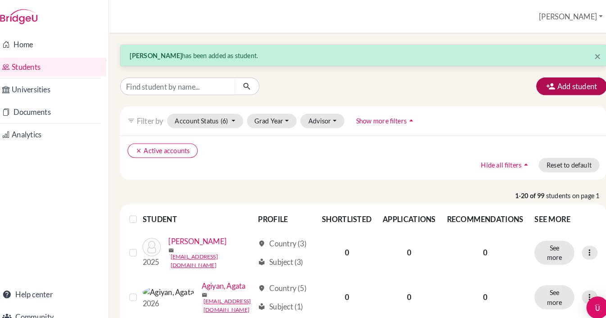
click at [552, 83] on button "Add student" at bounding box center [561, 83] width 68 height 17
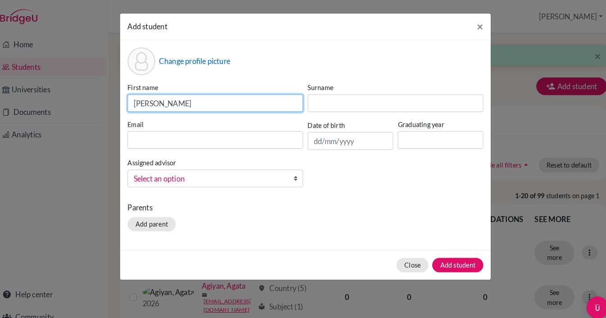
type input "Emma"
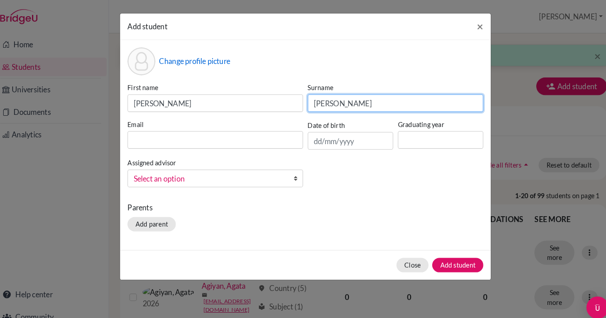
type input "v. Reiche"
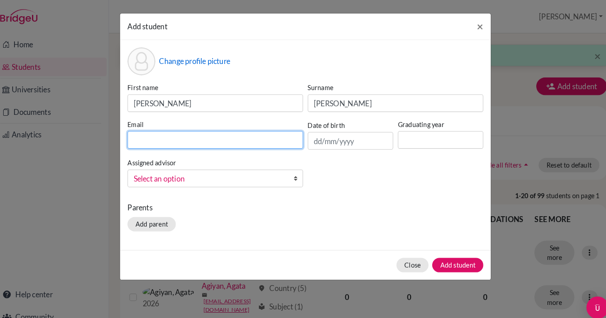
paste input "s-emma.reiche@berlinbritishschool.de"
type input "s-emma.reiche@berlinbritishschool.de"
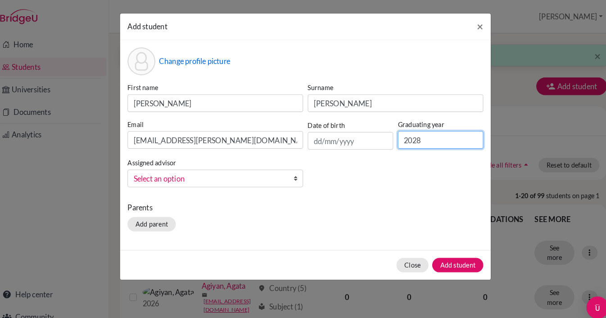
type input "2028"
click at [449, 256] on button "Add student" at bounding box center [451, 257] width 50 height 14
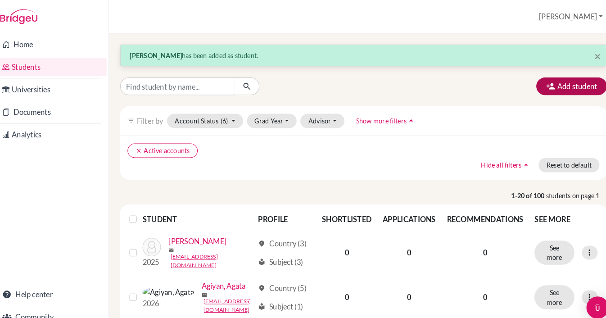
click at [564, 85] on button "Add student" at bounding box center [561, 83] width 68 height 17
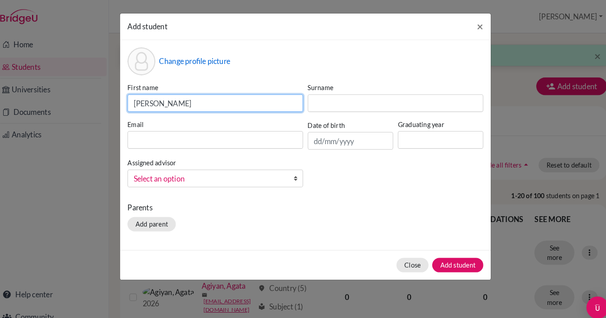
type input "Theodore"
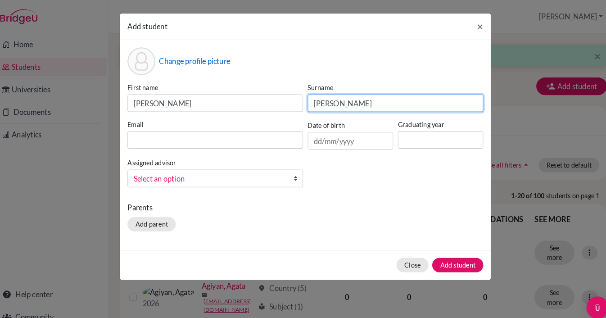
type input "Wilson"
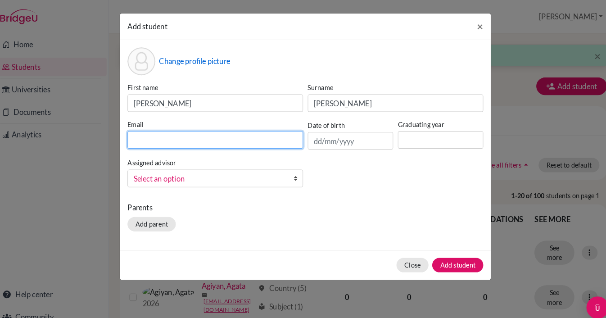
paste input "s-theodore.wilson@berlinbritishschool.de"
type input "s-theodore.wilson@berlinbritishschool.de"
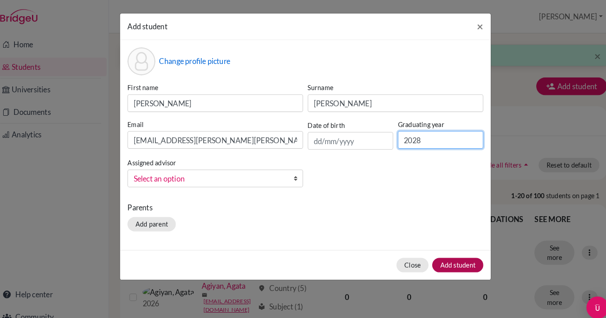
type input "2028"
click at [434, 261] on button "Add student" at bounding box center [451, 257] width 50 height 14
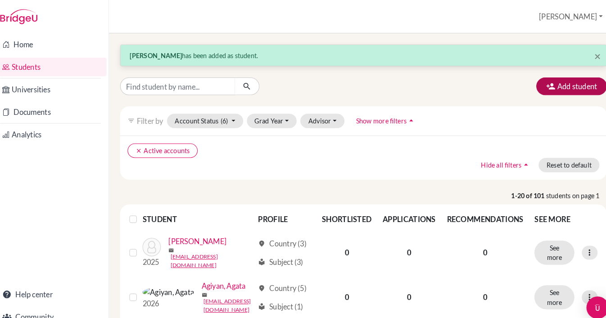
click at [558, 85] on button "Add student" at bounding box center [561, 83] width 68 height 17
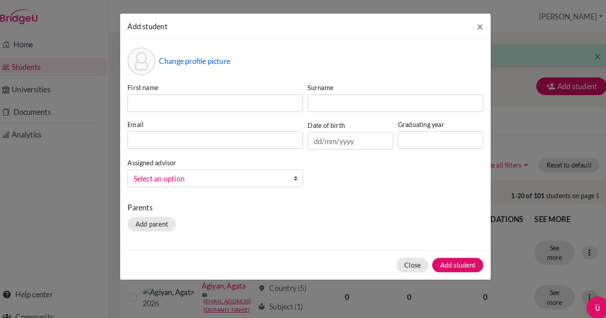
click at [210, 109] on div "First name Surname Email Date of birth Graduating year Assigned advisor Erler, …" at bounding box center [302, 134] width 349 height 109
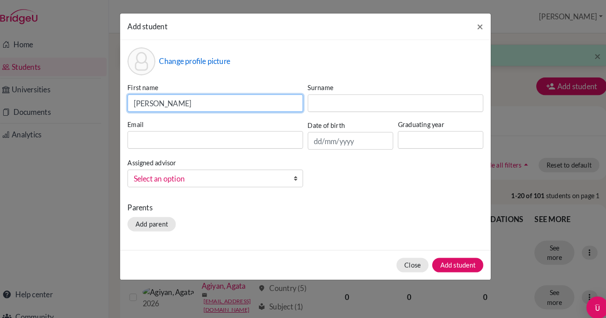
type input "Noah"
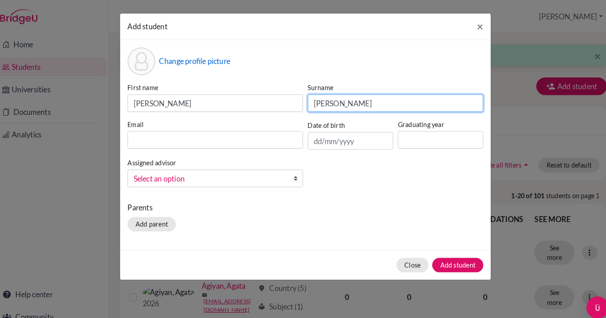
type input "Wolff"
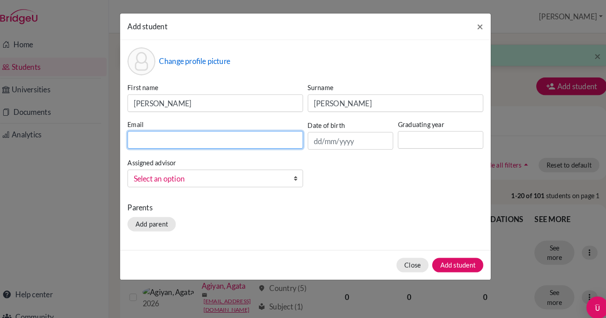
paste input "s-noah.wolff@berlinbritishschool.de"
type input "s-noah.wolff@berlinbritishschool.de"
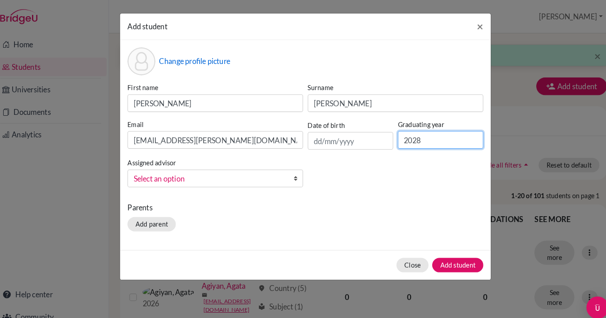
type input "2028"
click at [449, 255] on button "Add student" at bounding box center [451, 257] width 50 height 14
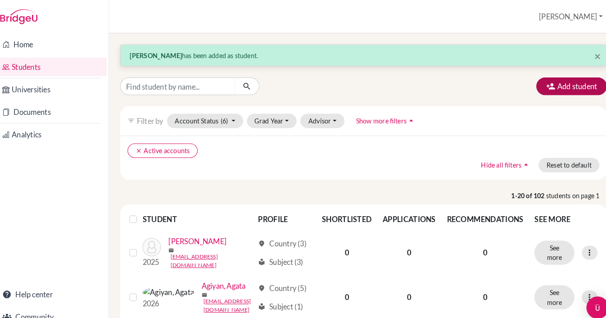
click at [554, 81] on button "Add student" at bounding box center [561, 83] width 68 height 17
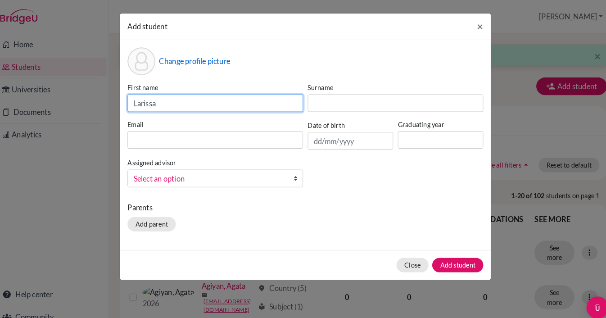
type input "Larissa"
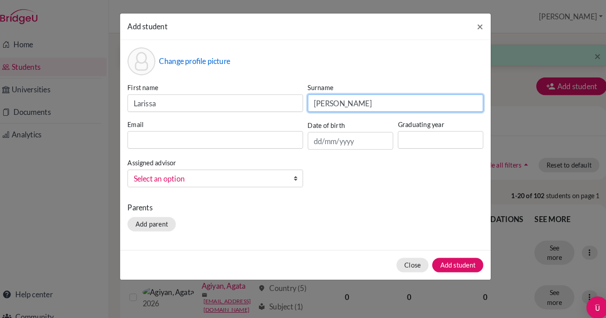
type input "Wroblewski"
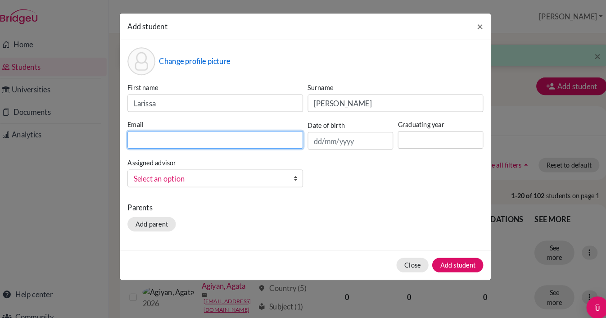
paste input "s-larissa.wroblewski@berlinbritishschool.de"
type input "s-larissa.wroblewski@berlinbritishschool.de"
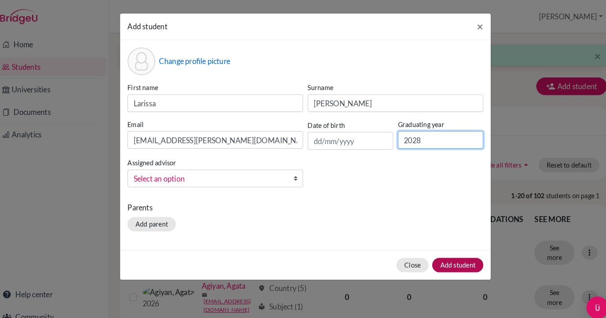
type input "2028"
click at [445, 255] on button "Add student" at bounding box center [451, 257] width 50 height 14
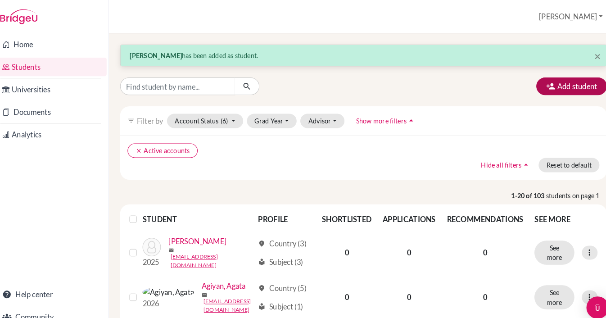
click at [567, 87] on button "Add student" at bounding box center [561, 83] width 68 height 17
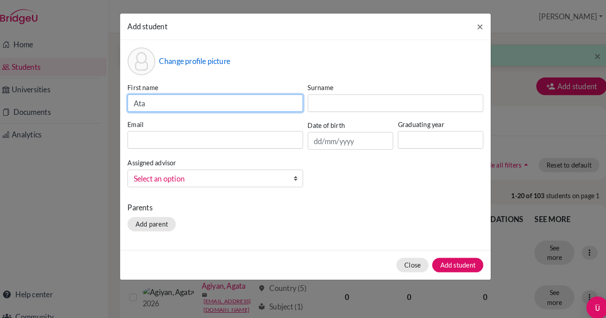
type input "Ata"
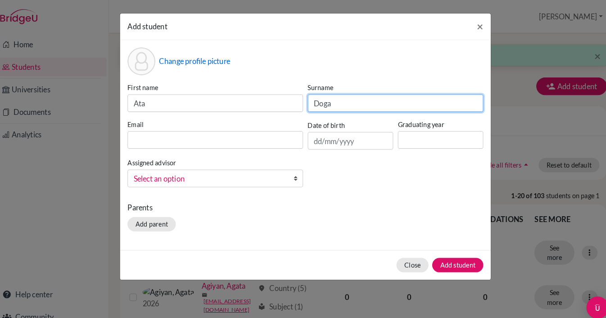
type input "Doga"
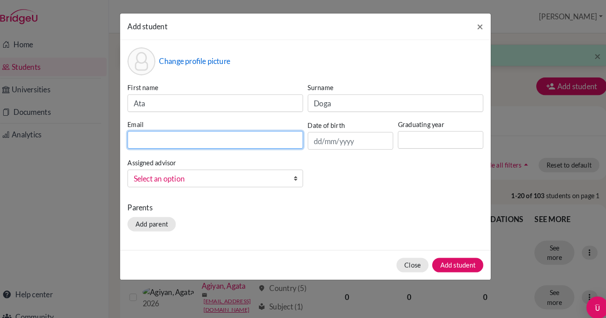
click at [218, 136] on input at bounding box center [216, 135] width 170 height 17
paste input "[EMAIL_ADDRESS][DOMAIN_NAME]"
type input "[EMAIL_ADDRESS][DOMAIN_NAME]"
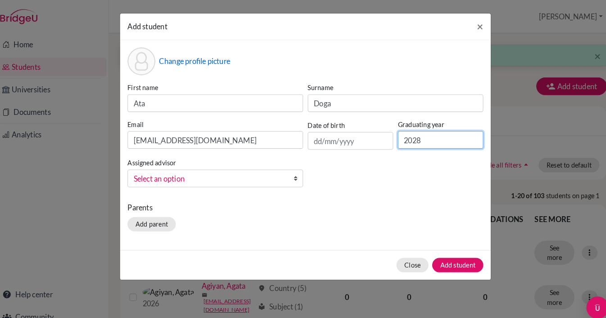
type input "2028"
click at [442, 252] on button "Add student" at bounding box center [451, 257] width 50 height 14
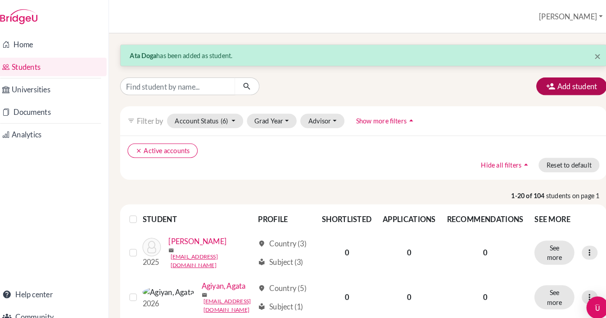
click at [561, 88] on button "Add student" at bounding box center [561, 83] width 68 height 17
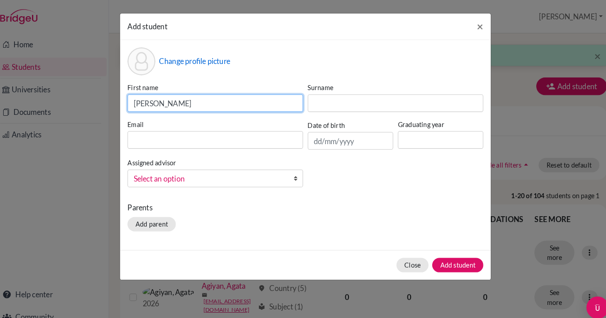
type input "Ewa"
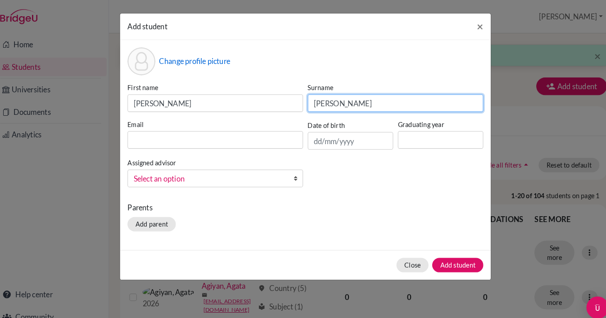
type input "Dudka"
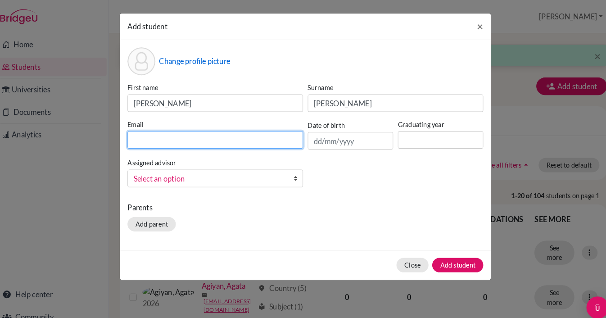
paste input "[EMAIL_ADDRESS][DOMAIN_NAME]"
type input "[EMAIL_ADDRESS][DOMAIN_NAME]"
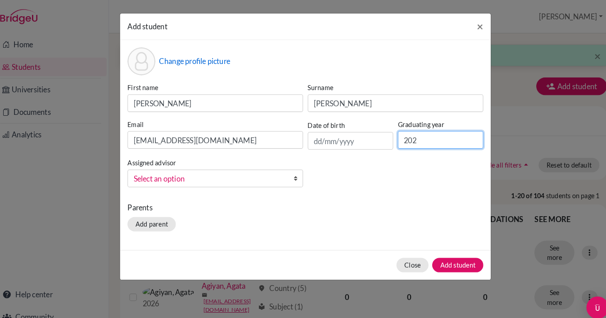
type input "2028"
click at [444, 257] on button "Add student" at bounding box center [451, 257] width 50 height 14
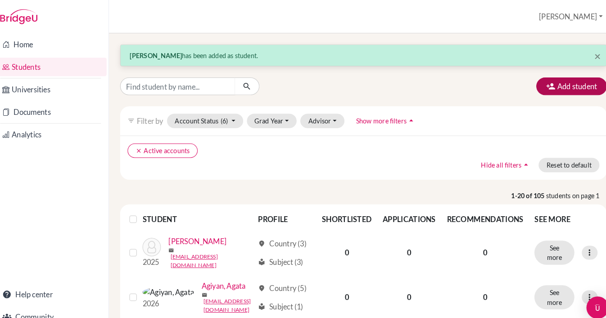
click at [549, 82] on button "Add student" at bounding box center [561, 83] width 68 height 17
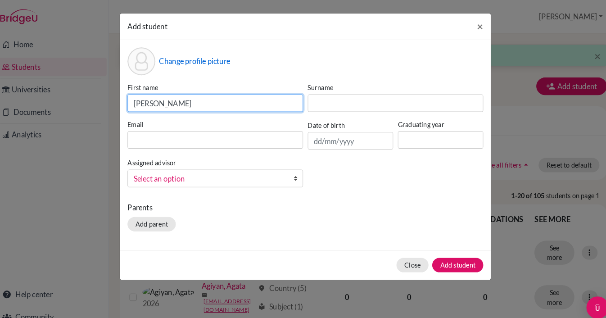
type input "Anna"
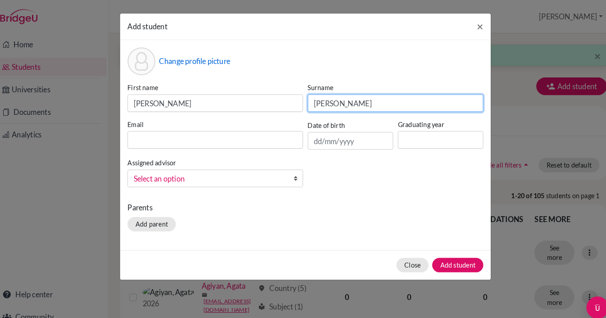
type input "Kaplun"
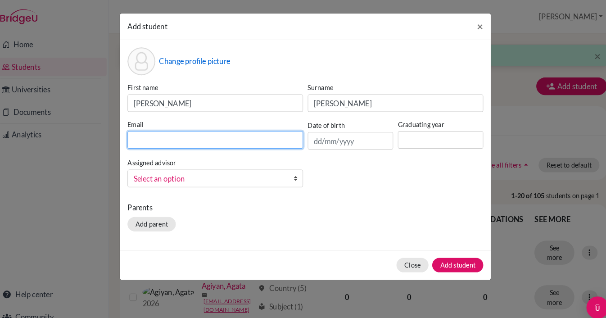
paste input "[EMAIL_ADDRESS][PERSON_NAME][DOMAIN_NAME]"
type input "[EMAIL_ADDRESS][PERSON_NAME][DOMAIN_NAME]"
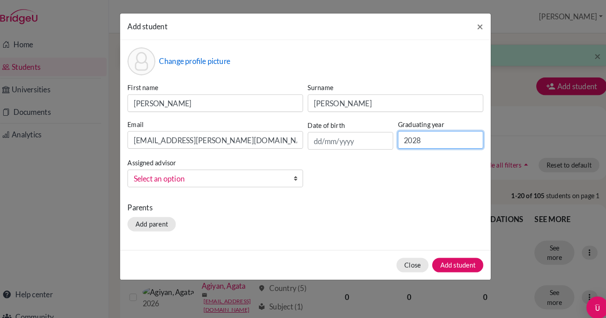
type input "2028"
click at [441, 254] on button "Add student" at bounding box center [451, 257] width 50 height 14
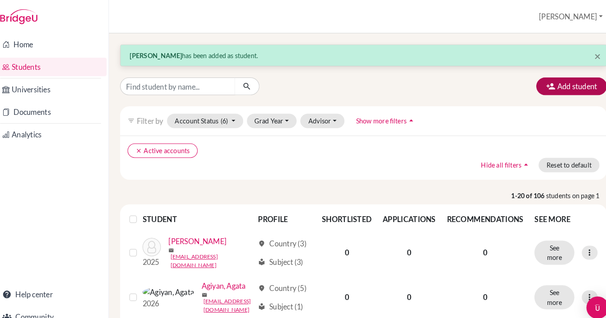
click at [569, 82] on button "Add student" at bounding box center [561, 83] width 68 height 17
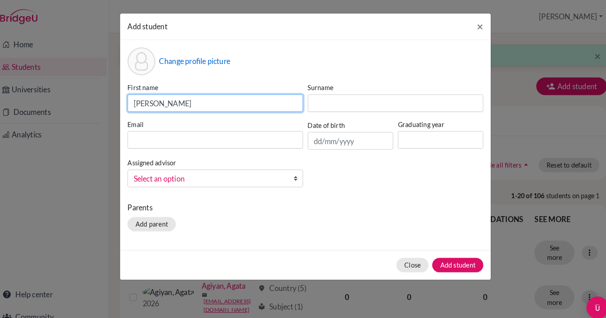
type input "Chiara"
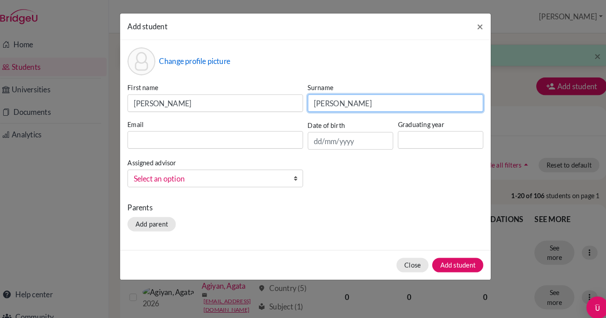
type input "Krispin"
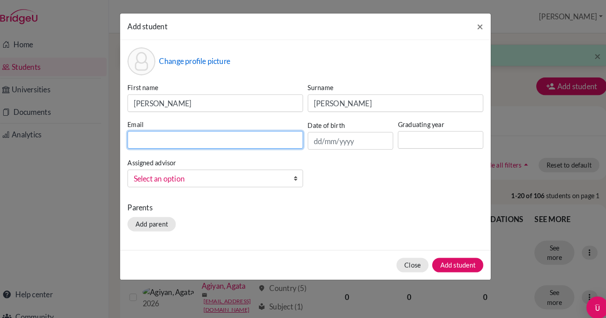
click at [221, 135] on input at bounding box center [216, 135] width 170 height 17
paste input "[EMAIL_ADDRESS][PERSON_NAME][DOMAIN_NAME]"
type input "[EMAIL_ADDRESS][PERSON_NAME][DOMAIN_NAME]"
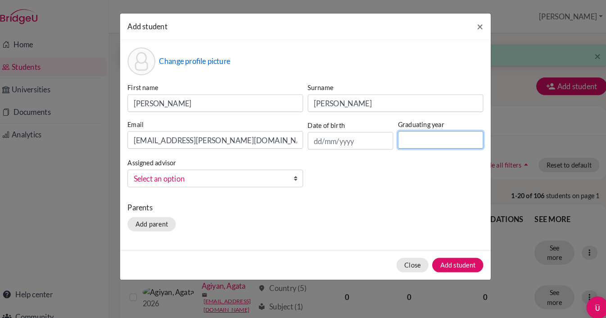
click at [425, 142] on input at bounding box center [434, 135] width 83 height 17
type input "2028"
click at [445, 256] on button "Add student" at bounding box center [451, 257] width 50 height 14
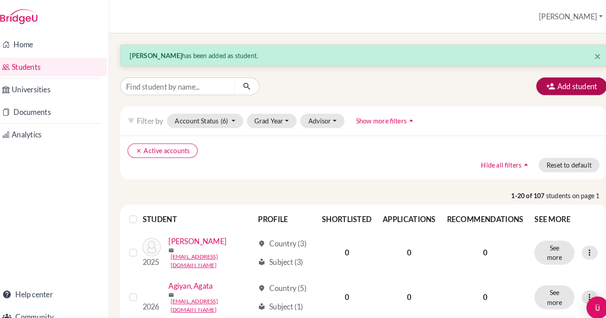
click at [553, 84] on button "Add student" at bounding box center [561, 83] width 68 height 17
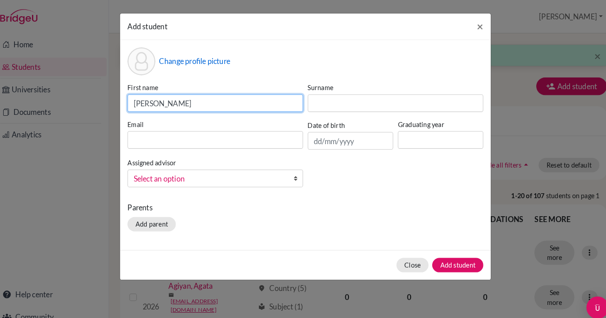
type input "Amy"
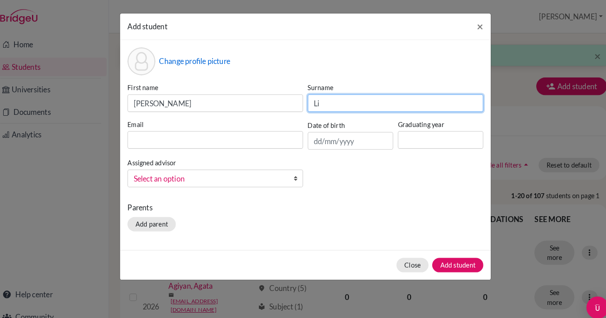
type input "Li"
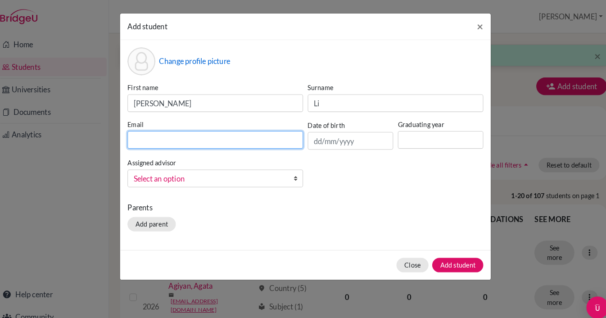
click at [160, 133] on input at bounding box center [216, 135] width 170 height 17
paste input "[DOMAIN_NAME][EMAIL_ADDRESS][PERSON_NAME][DOMAIN_NAME]"
type input "[DOMAIN_NAME][EMAIL_ADDRESS][PERSON_NAME][DOMAIN_NAME]"
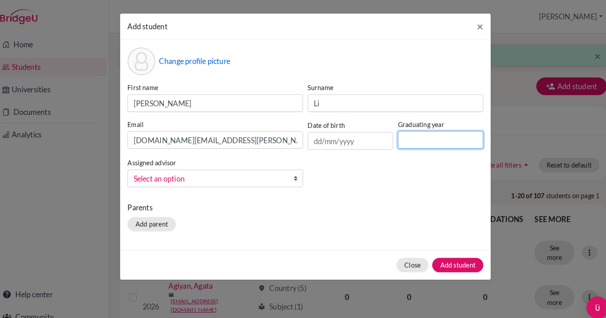
click at [403, 136] on input at bounding box center [434, 135] width 83 height 17
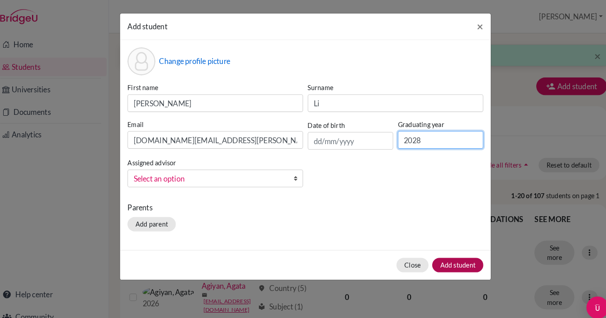
type input "2028"
click at [453, 255] on button "Add student" at bounding box center [451, 257] width 50 height 14
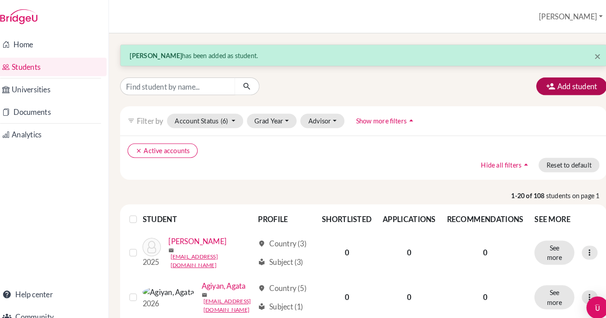
click at [563, 79] on button "Add student" at bounding box center [561, 83] width 68 height 17
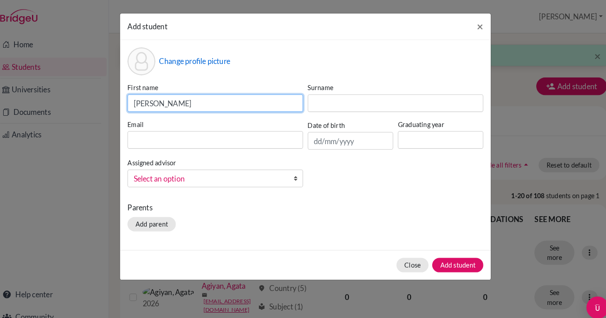
type input "Viktor"
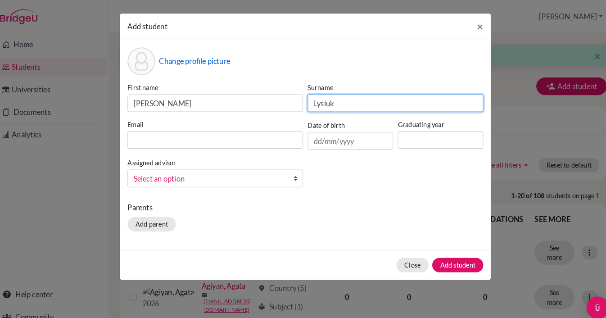
type input "Lysiuk"
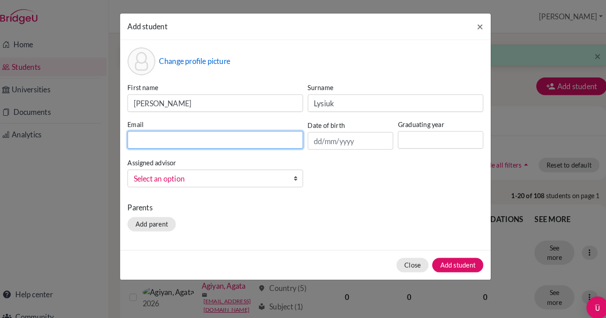
paste input "[EMAIL_ADDRESS][DOMAIN_NAME]"
type input "[EMAIL_ADDRESS][DOMAIN_NAME]"
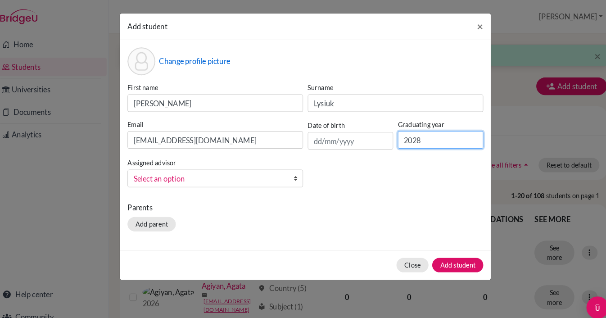
type input "2028"
click at [444, 255] on button "Add student" at bounding box center [451, 257] width 50 height 14
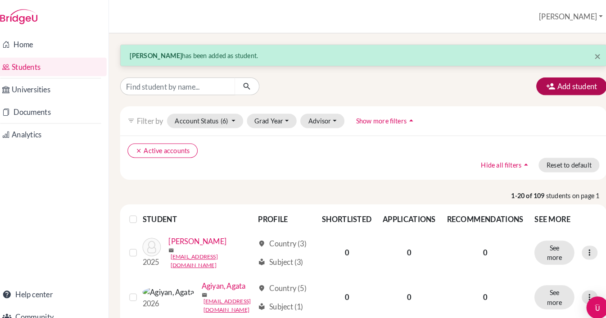
click at [558, 85] on button "Add student" at bounding box center [561, 83] width 68 height 17
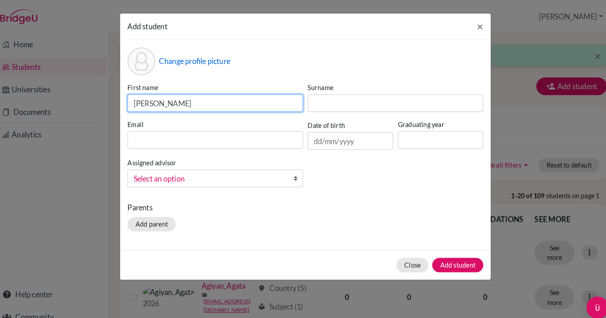
type input "Ambrose"
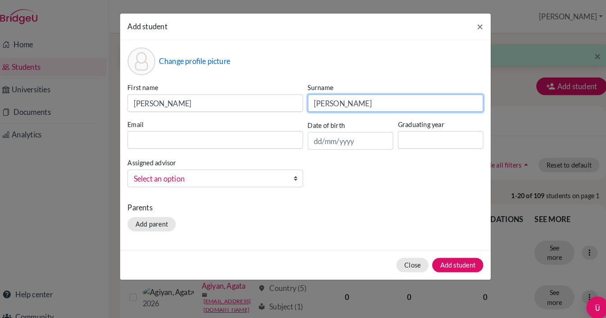
type input "McCormick"
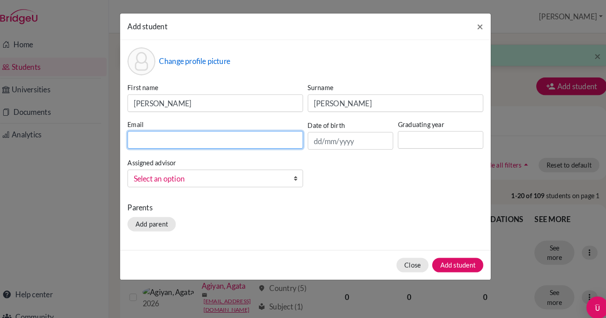
paste input "[EMAIL_ADDRESS][PERSON_NAME][DOMAIN_NAME]"
type input "[EMAIL_ADDRESS][PERSON_NAME][DOMAIN_NAME]"
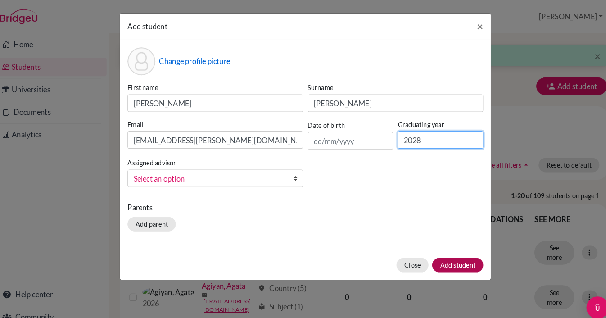
type input "2028"
click at [445, 258] on button "Add student" at bounding box center [451, 257] width 50 height 14
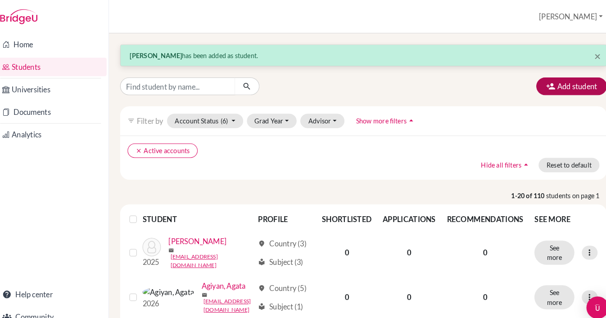
click at [559, 87] on button "Add student" at bounding box center [561, 83] width 68 height 17
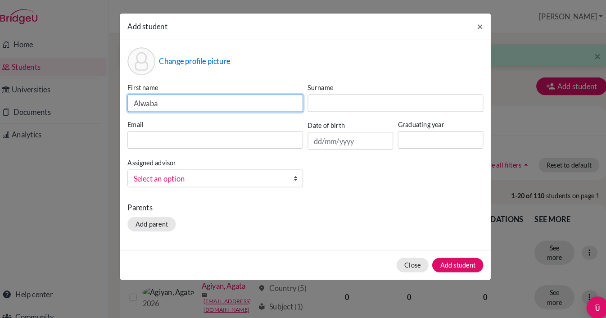
type input "Alwaba"
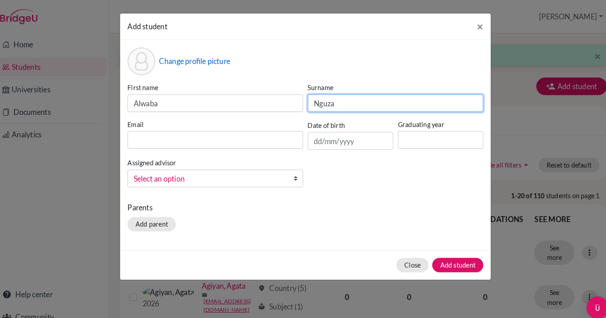
type input "Nguza"
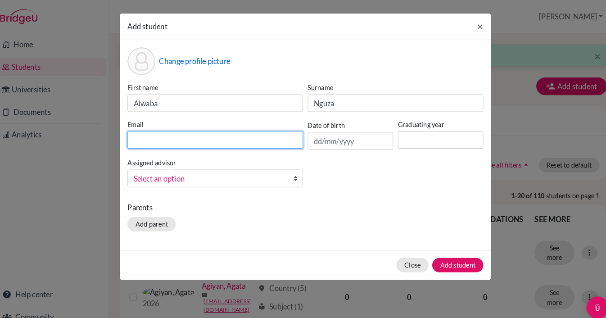
paste input "[EMAIL_ADDRESS][DOMAIN_NAME]"
type input "[EMAIL_ADDRESS][DOMAIN_NAME]"
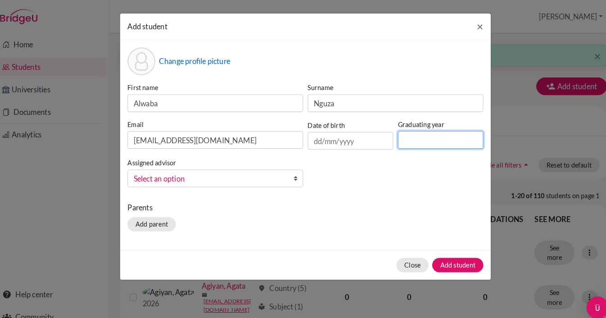
type input "0"
type input "2028"
click at [428, 256] on button "Add student" at bounding box center [451, 257] width 50 height 14
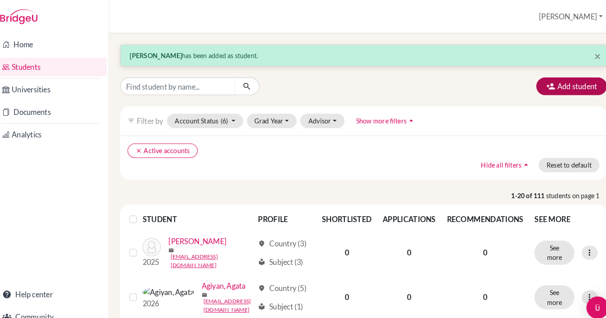
click at [565, 83] on button "Add student" at bounding box center [561, 83] width 68 height 17
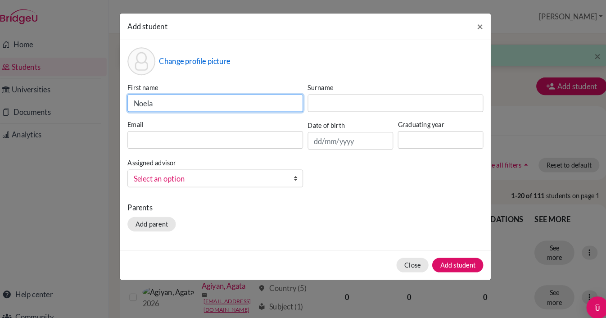
type input "Noela"
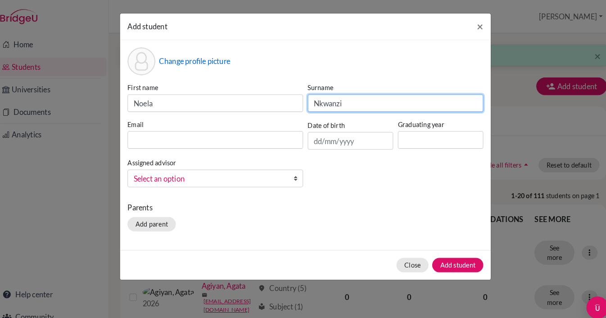
type input "Nkwanzi"
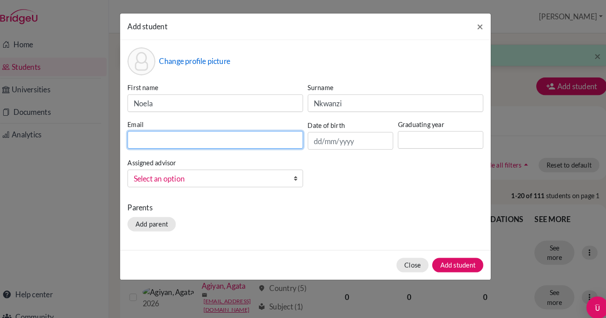
paste input "[EMAIL_ADDRESS][DOMAIN_NAME]"
type input "[EMAIL_ADDRESS][DOMAIN_NAME]"
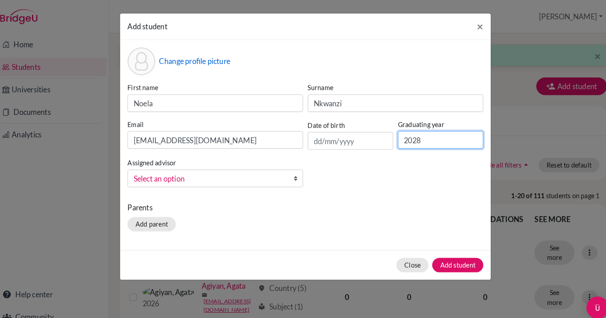
type input "2028"
click at [444, 257] on button "Add student" at bounding box center [451, 257] width 50 height 14
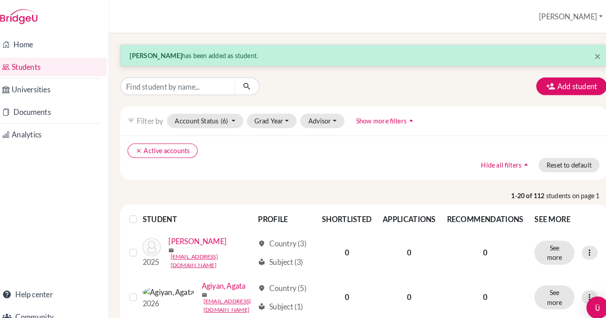
click at [560, 84] on button "Add student" at bounding box center [561, 83] width 68 height 17
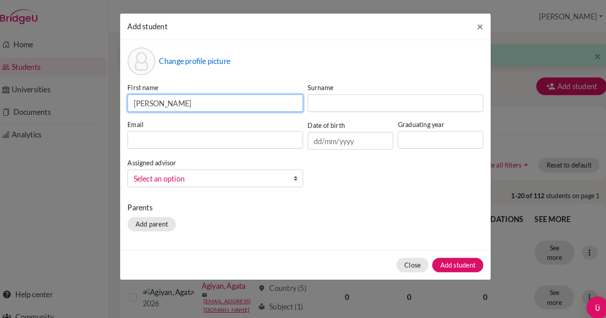
type input "Tomas"
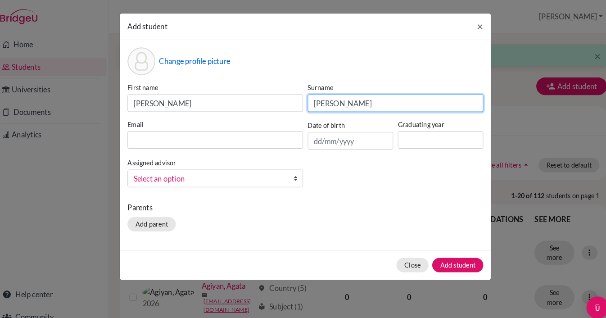
type input "Palacios-Fischer"
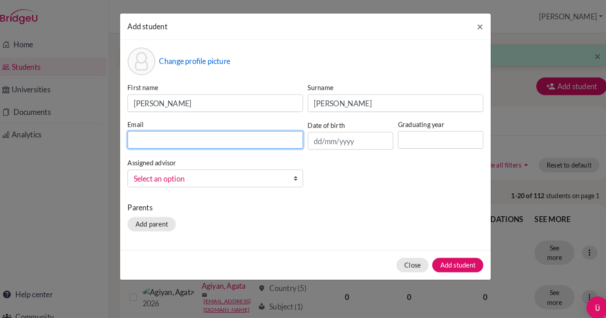
paste input "[EMAIL_ADDRESS][PERSON_NAME][DOMAIN_NAME]"
type input "[EMAIL_ADDRESS][PERSON_NAME][DOMAIN_NAME]"
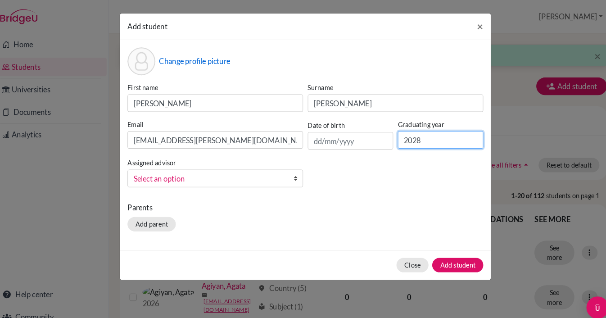
type input "2028"
click at [445, 259] on button "Add student" at bounding box center [451, 257] width 50 height 14
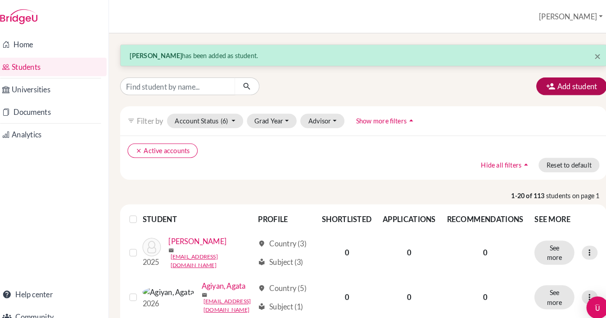
click at [555, 85] on button "Add student" at bounding box center [561, 83] width 68 height 17
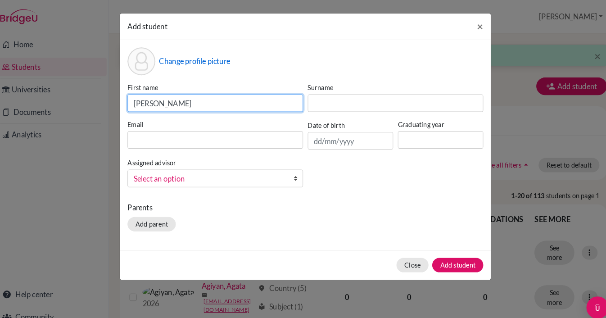
type input "Aadya"
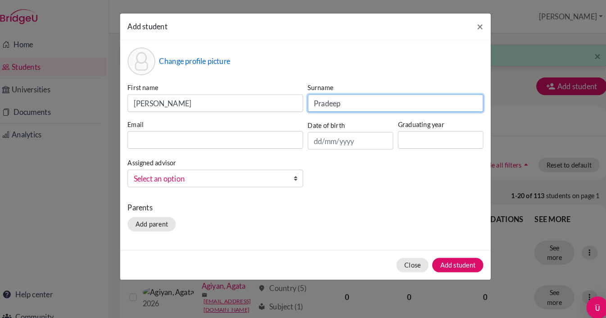
type input "Pradeep"
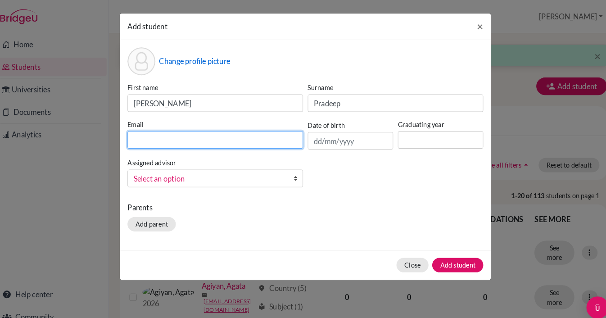
paste input "s-aayda.p@berlinbritishschool.de"
type input "s-aayda.p@berlinbritishschool.de"
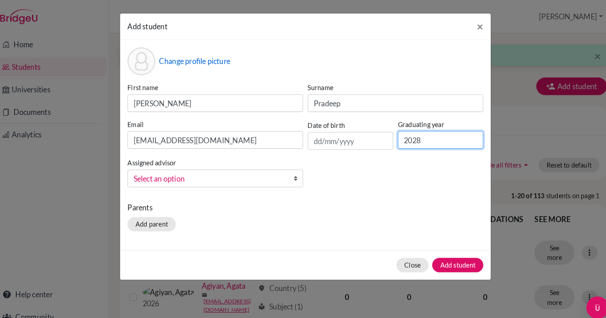
type input "2028"
click at [440, 254] on button "Add student" at bounding box center [451, 257] width 50 height 14
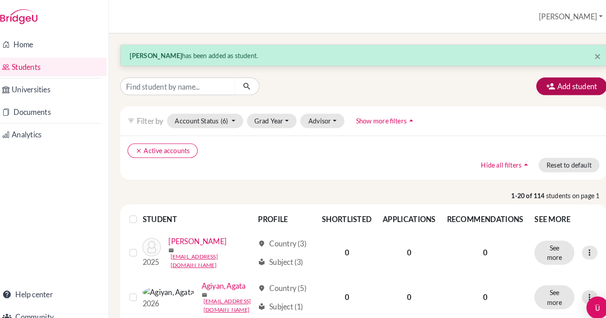
click at [570, 87] on button "Add student" at bounding box center [561, 83] width 68 height 17
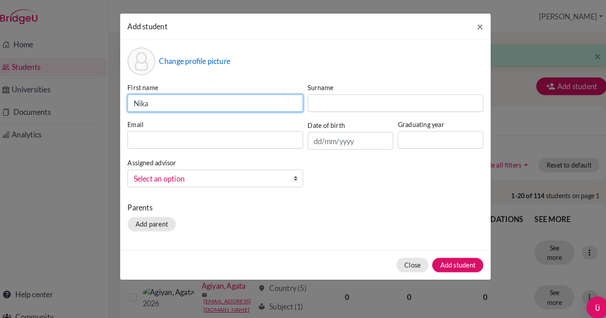
type input "Nika"
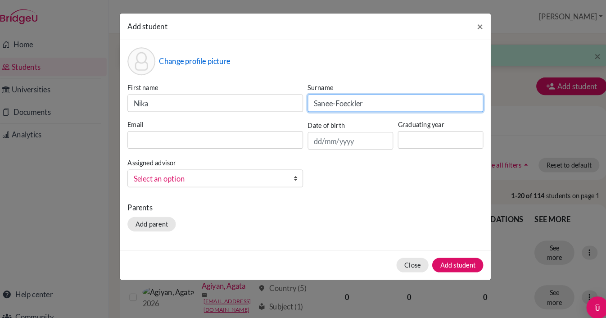
type input "Sanee-Foeckler"
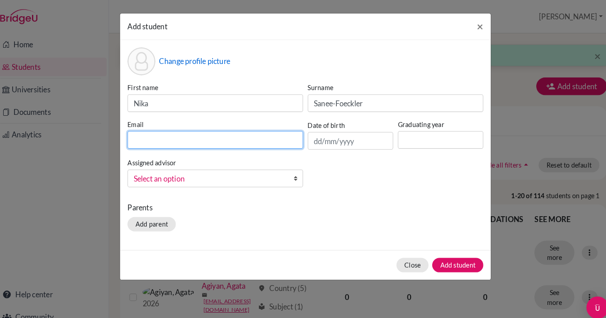
paste input "s-nika.sanee-foeckler@berlinbritishschool.de"
type input "s-nika.sanee-foeckler@berlinbritishschool.de"
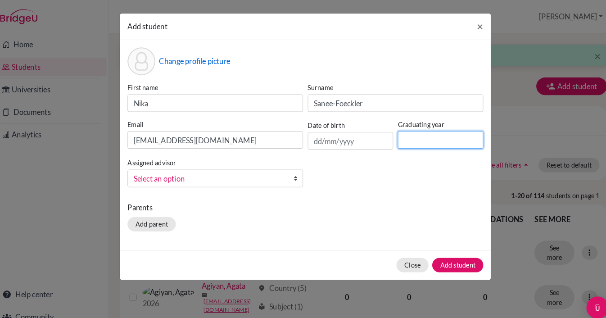
click at [444, 136] on input at bounding box center [434, 135] width 83 height 17
type input "2028"
click at [448, 257] on button "Add student" at bounding box center [451, 257] width 50 height 14
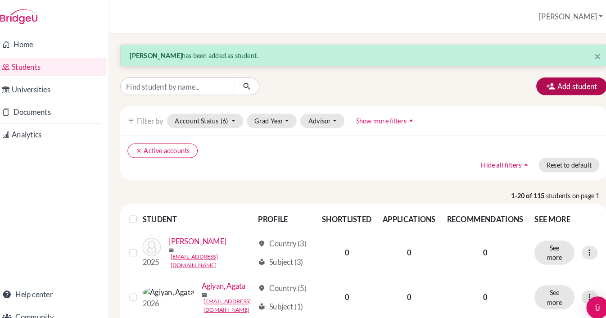
click at [559, 85] on button "Add student" at bounding box center [561, 83] width 68 height 17
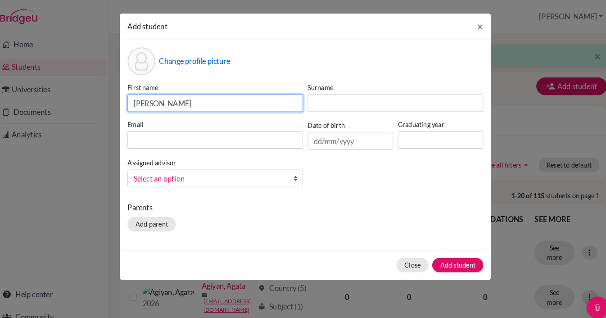
type input "Louis"
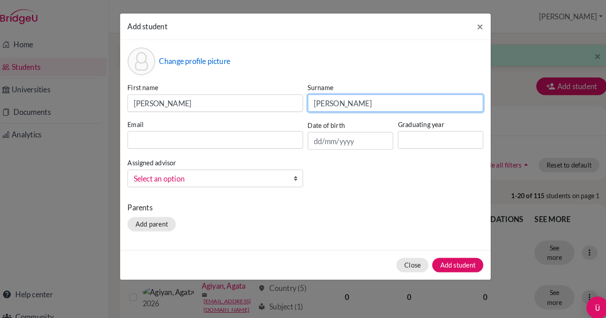
type input "Schmidt"
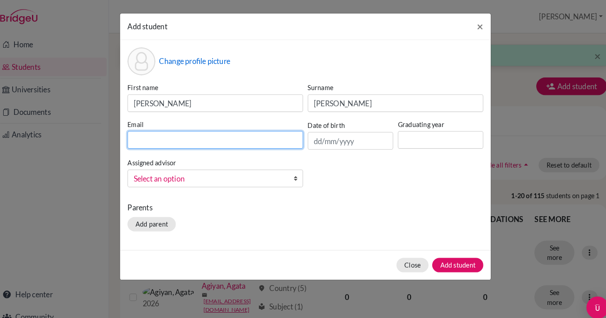
paste input "s-louis.schmidt@berlinbritishschool.de"
type input "s-louis.schmidt@berlinbritishschool.de"
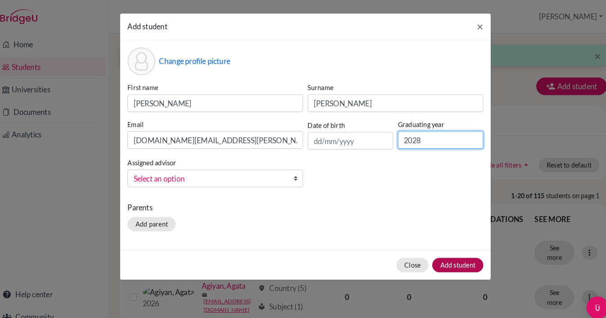
type input "2028"
click at [436, 254] on button "Add student" at bounding box center [451, 257] width 50 height 14
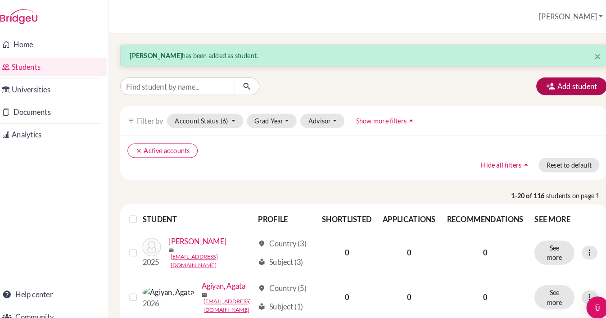
click at [569, 80] on button "Add student" at bounding box center [561, 83] width 68 height 17
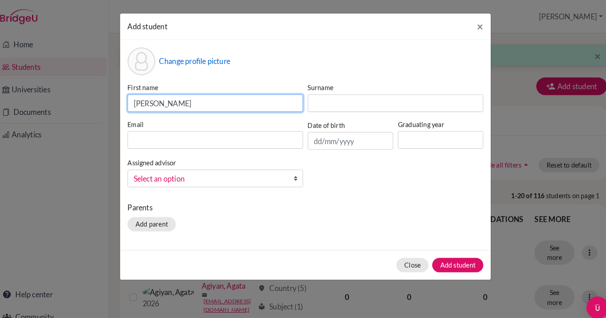
type input "Simona"
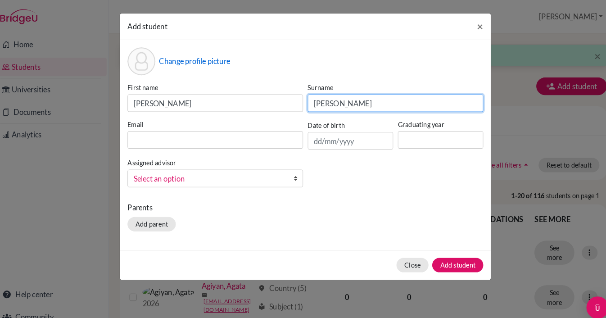
click at [317, 101] on input "Schumann" at bounding box center [390, 99] width 170 height 17
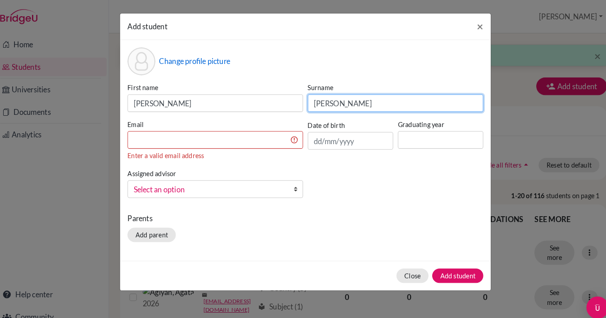
click at [317, 101] on input "Schumann" at bounding box center [390, 99] width 170 height 17
type input "Shulman"
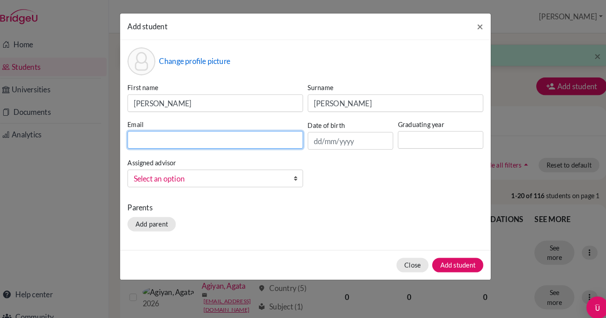
paste input "s-simone.s@berlinbritishschool.de"
type input "s-simone.s@berlinbritishschool.de"
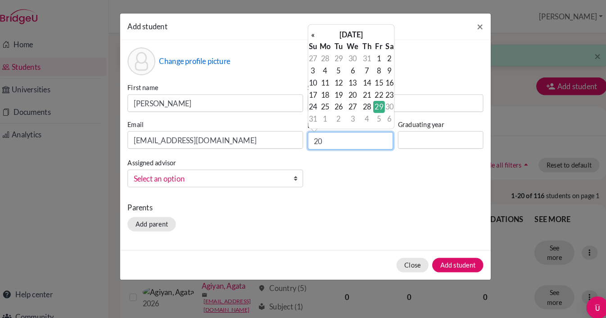
type input "2"
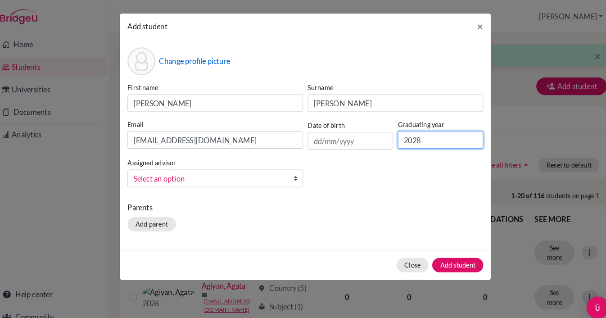
type input "2028"
click at [445, 259] on button "Add student" at bounding box center [451, 257] width 50 height 14
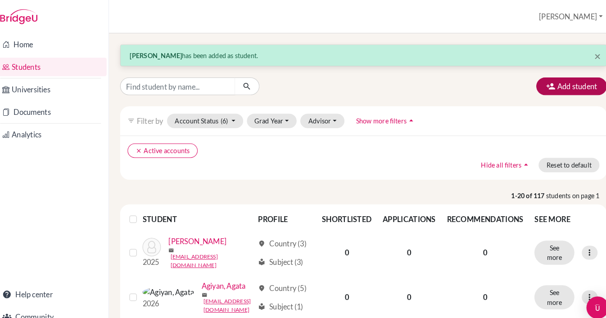
click at [554, 79] on button "Add student" at bounding box center [561, 83] width 68 height 17
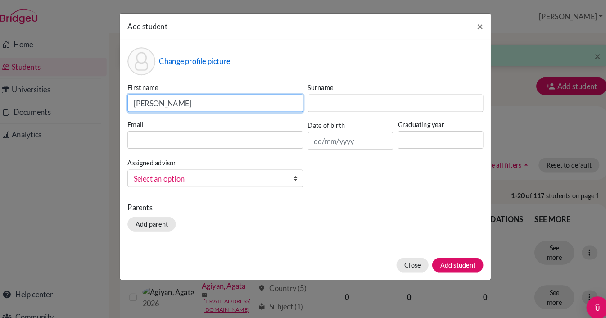
type input "Vrishank"
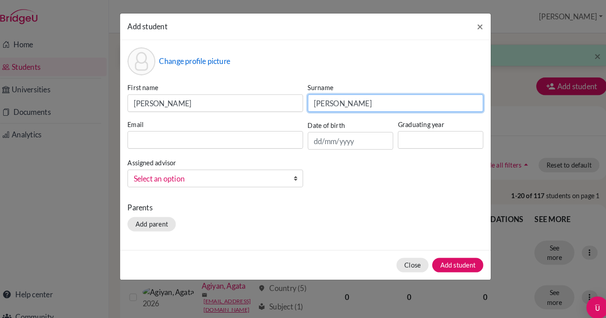
type input "Singh"
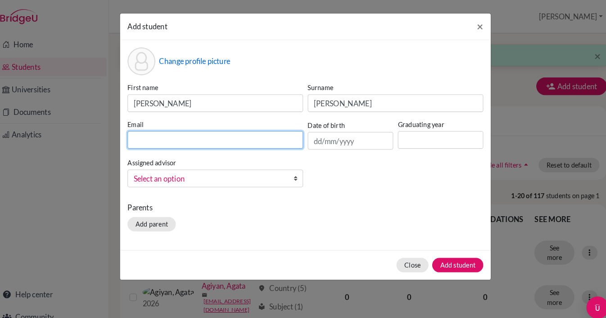
paste input "s-vrishank.s@berlinbritishschool.de"
type input "s-vrishank.s@berlinbritishschool.de"
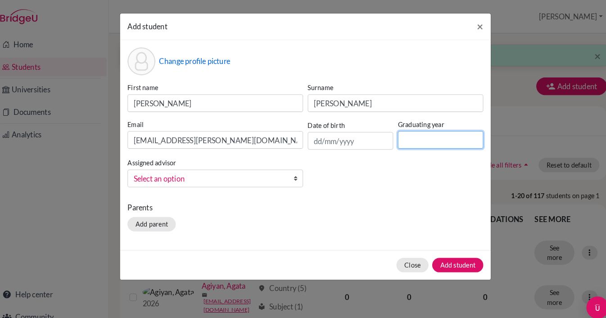
click at [404, 133] on input at bounding box center [434, 135] width 83 height 17
type input "2028"
click at [447, 249] on div "Close Add student" at bounding box center [302, 256] width 359 height 29
click at [443, 256] on button "Add student" at bounding box center [451, 257] width 50 height 14
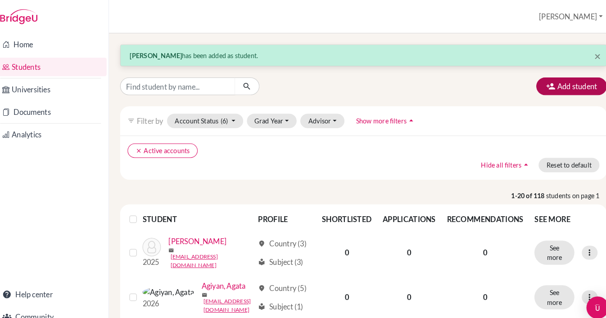
click at [551, 85] on button "Add student" at bounding box center [561, 83] width 68 height 17
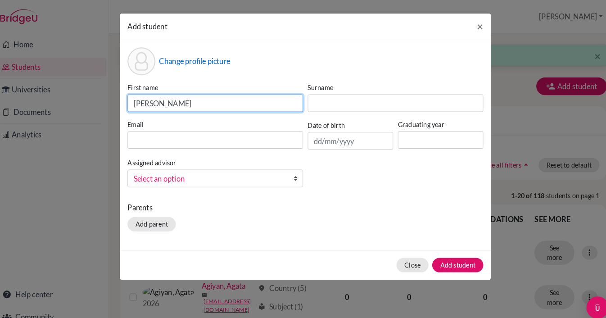
type input "Yusuf"
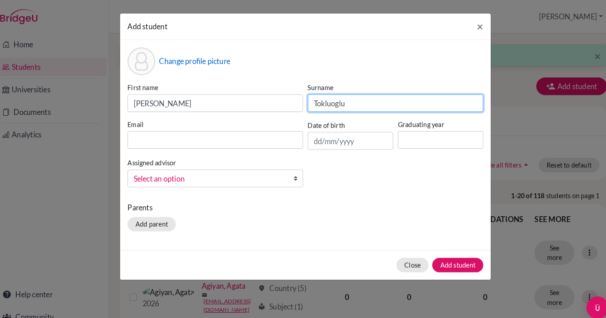
type input "Tokluoglu"
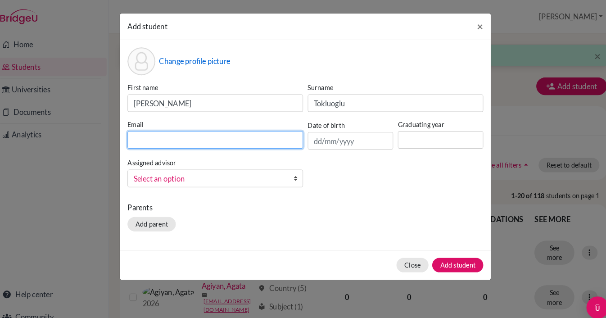
paste input "s-yusuf.tokluoglu@berlinbritishschool.de"
type input "s-yusuf.tokluoglu@berlinbritishschool.de"
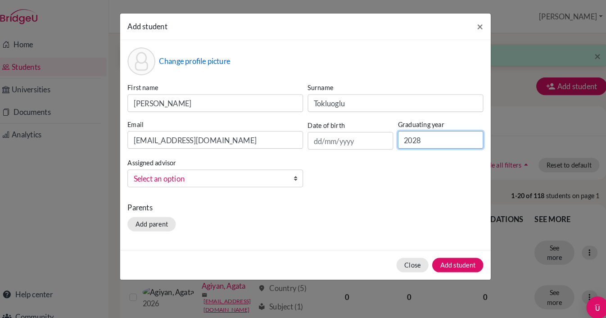
type input "2028"
click at [449, 256] on button "Add student" at bounding box center [451, 257] width 50 height 14
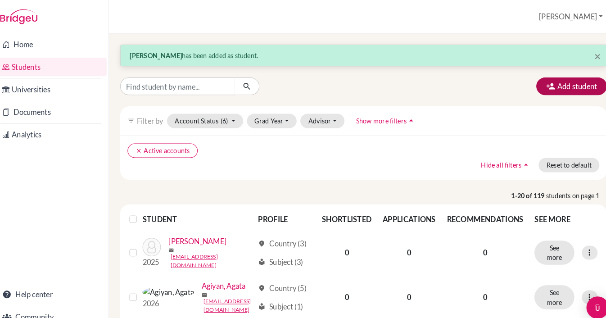
click at [567, 90] on button "Add student" at bounding box center [561, 83] width 68 height 17
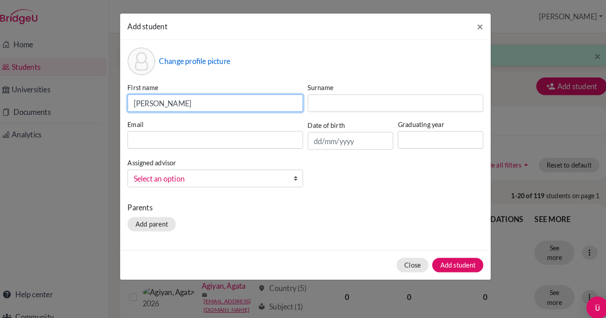
type input "Annabelle"
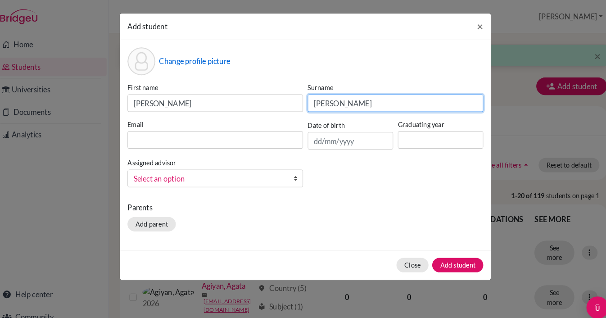
type input "v. Hardenberg"
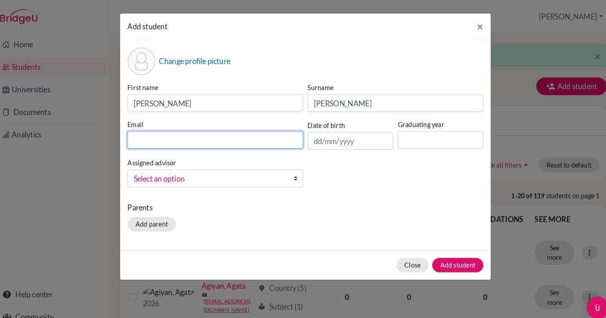
paste input "s-annabelle.h@berlinbritishschool.de"
type input "s-annabelle.h@berlinbritishschool.de"
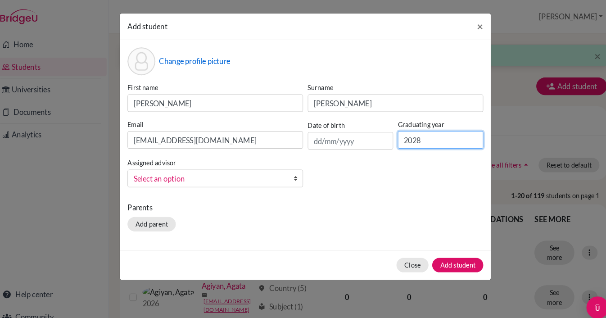
type input "2028"
click at [443, 257] on button "Add student" at bounding box center [451, 257] width 50 height 14
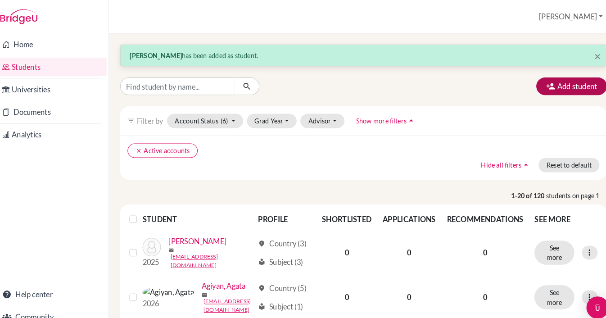
click at [559, 80] on button "Add student" at bounding box center [561, 83] width 68 height 17
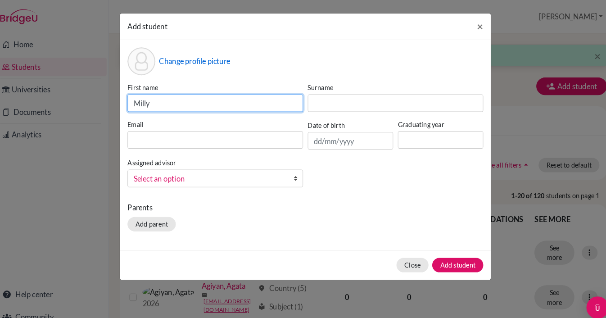
type input "Milly"
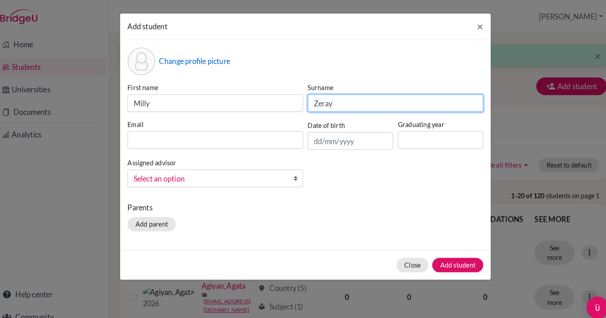
type input "Zeray"
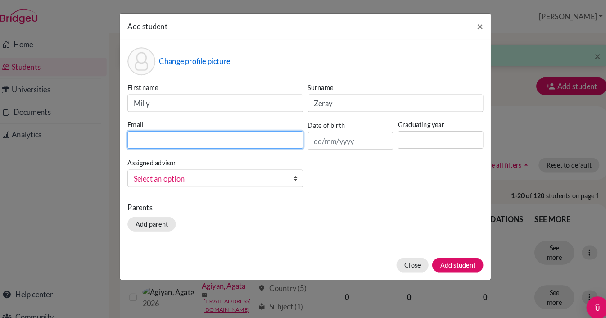
paste input "s-milly.z@berlinbritishschool.de"
type input "s-milly.z@berlinbritishschool.de"
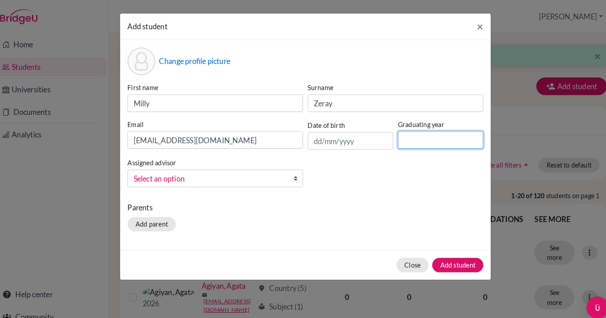
click at [427, 128] on input at bounding box center [434, 135] width 83 height 17
type input "2028"
click at [454, 252] on button "Add student" at bounding box center [451, 257] width 50 height 14
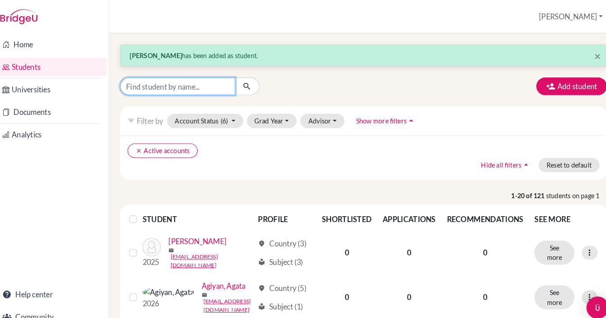
click at [145, 82] on input "Find student by name..." at bounding box center [179, 83] width 112 height 17
type input "charlotte"
click at [239, 84] on button "submit" at bounding box center [247, 83] width 24 height 17
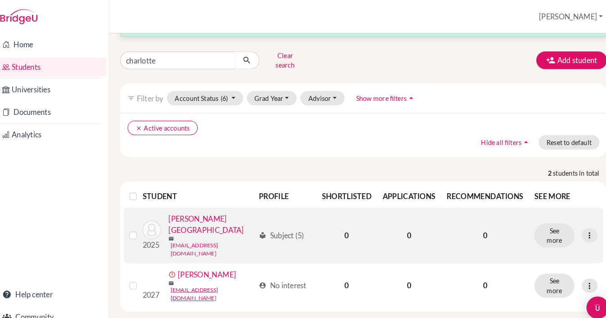
scroll to position [24, 0]
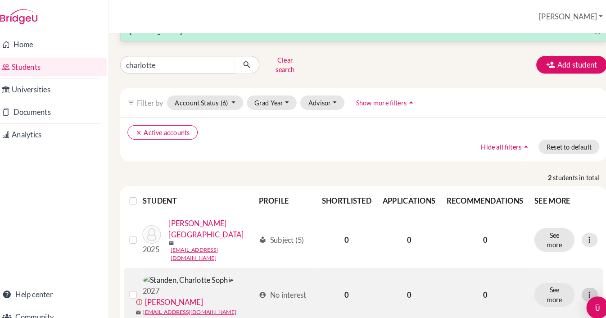
click at [574, 281] on icon at bounding box center [578, 285] width 9 height 9
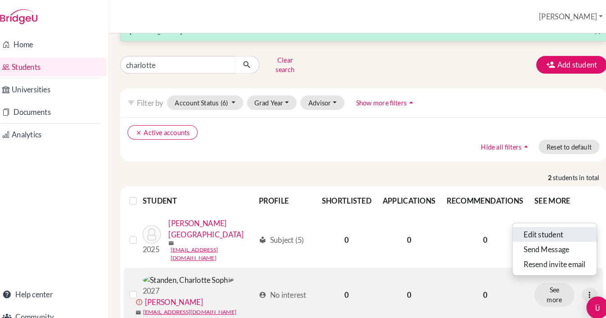
click at [533, 220] on button "Edit student" at bounding box center [545, 227] width 82 height 14
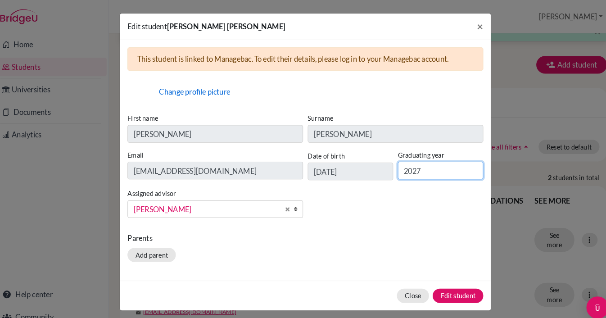
click at [417, 165] on input "2027" at bounding box center [434, 165] width 83 height 17
type input "2028"
click at [446, 281] on button "Edit student" at bounding box center [450, 287] width 49 height 14
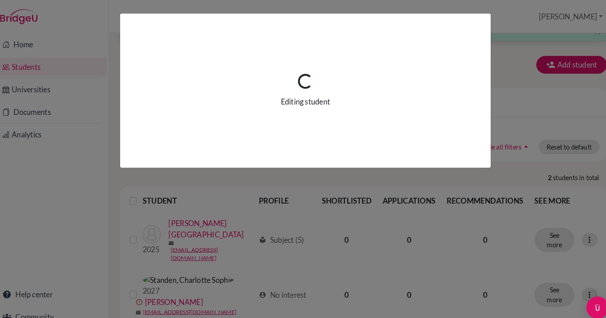
scroll to position [0, 0]
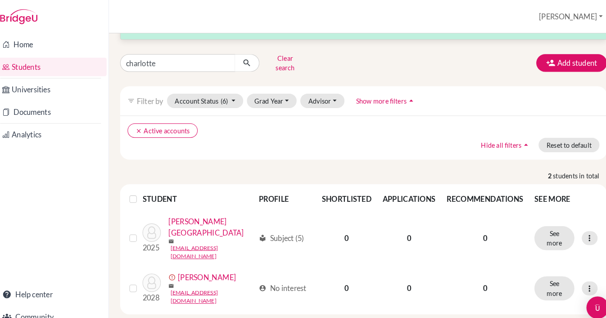
scroll to position [24, 0]
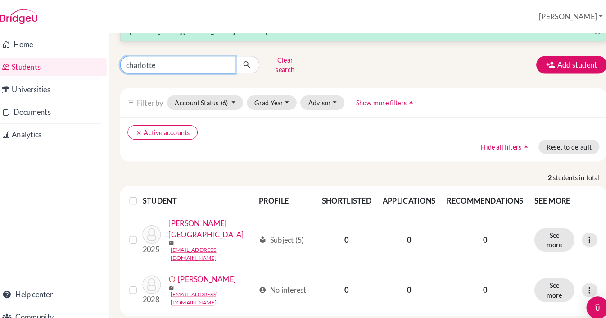
click at [148, 60] on input "charlotte" at bounding box center [179, 62] width 112 height 17
type input "dosit"
click at [239, 59] on button "submit" at bounding box center [247, 62] width 24 height 17
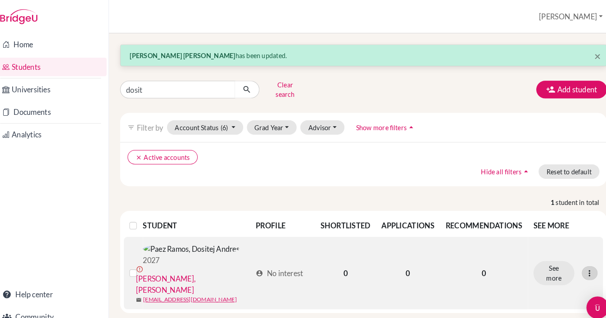
click at [574, 260] on icon at bounding box center [578, 264] width 9 height 9
click at [526, 269] on button "Edit student" at bounding box center [545, 275] width 82 height 14
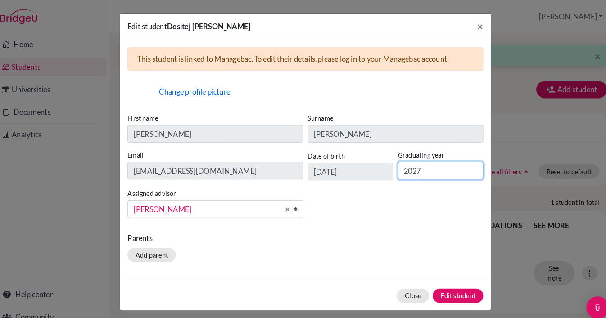
click at [420, 163] on input "2027" at bounding box center [434, 165] width 83 height 17
type input "2028"
click at [444, 286] on button "Edit student" at bounding box center [450, 287] width 49 height 14
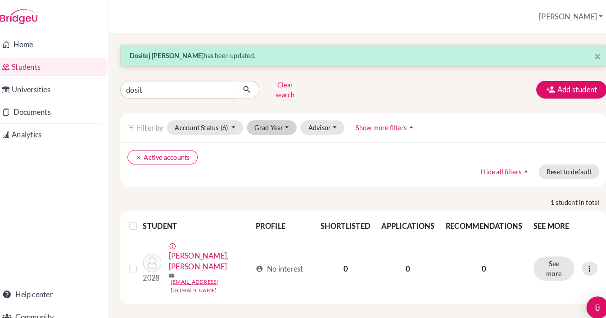
click at [274, 117] on button "Grad Year" at bounding box center [270, 124] width 49 height 14
click at [399, 78] on div "dosit Clear search Add student" at bounding box center [359, 86] width 485 height 23
click at [218, 84] on input "dosit" at bounding box center [179, 86] width 112 height 17
click at [138, 150] on icon "clear" at bounding box center [141, 153] width 6 height 6
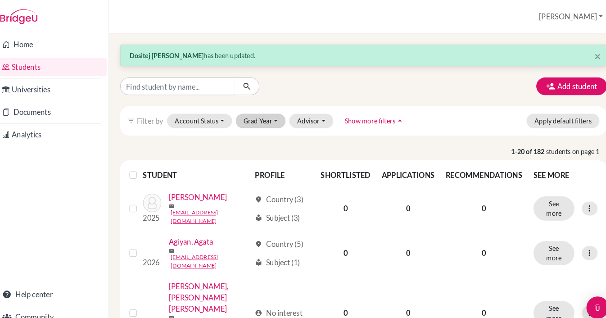
click at [266, 116] on button "Grad Year" at bounding box center [260, 117] width 49 height 14
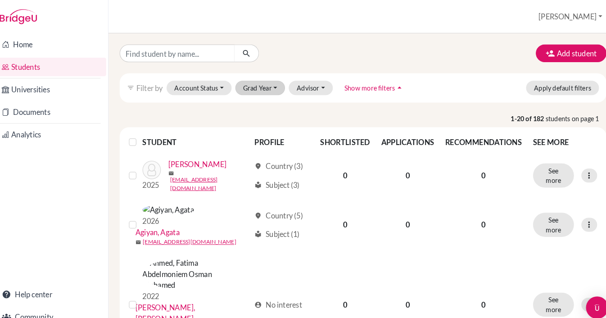
click at [260, 85] on button "Grad Year" at bounding box center [260, 85] width 49 height 14
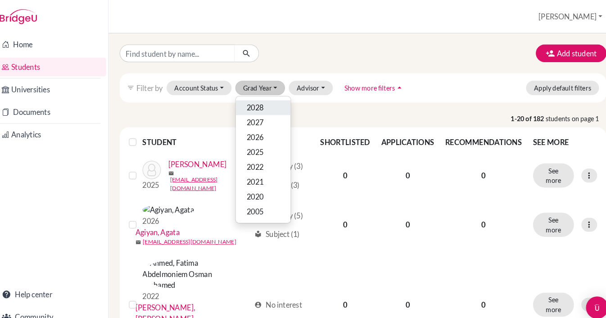
click at [238, 104] on button "2028" at bounding box center [262, 104] width 53 height 14
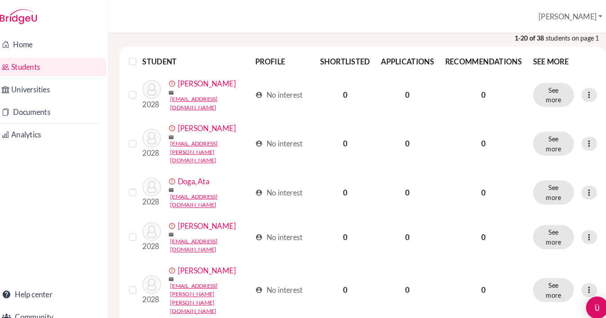
scroll to position [116, 0]
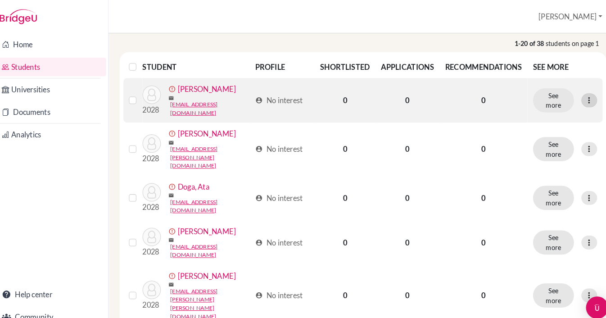
click at [575, 95] on icon at bounding box center [578, 97] width 9 height 9
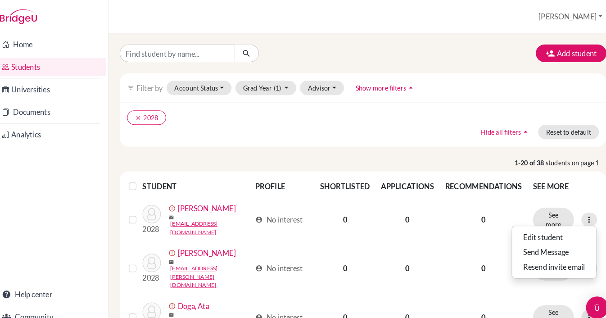
scroll to position [0, 0]
